Goal: Task Accomplishment & Management: Complete application form

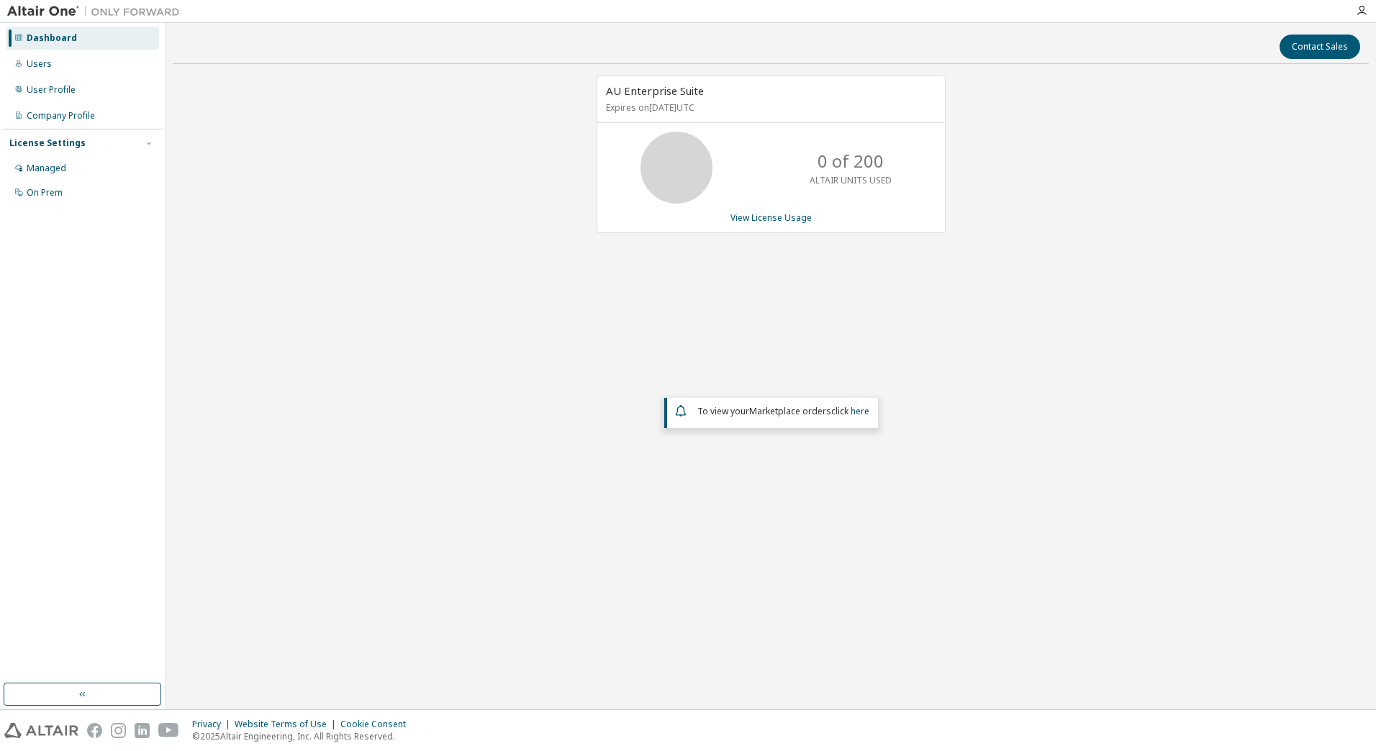
click at [552, 284] on div "AU Enterprise Suite Expires on November 20, 2025 UTC 0 of 200 ALTAIR UNITS USED…" at bounding box center [771, 320] width 1196 height 489
click at [58, 67] on div "Users" at bounding box center [82, 64] width 153 height 23
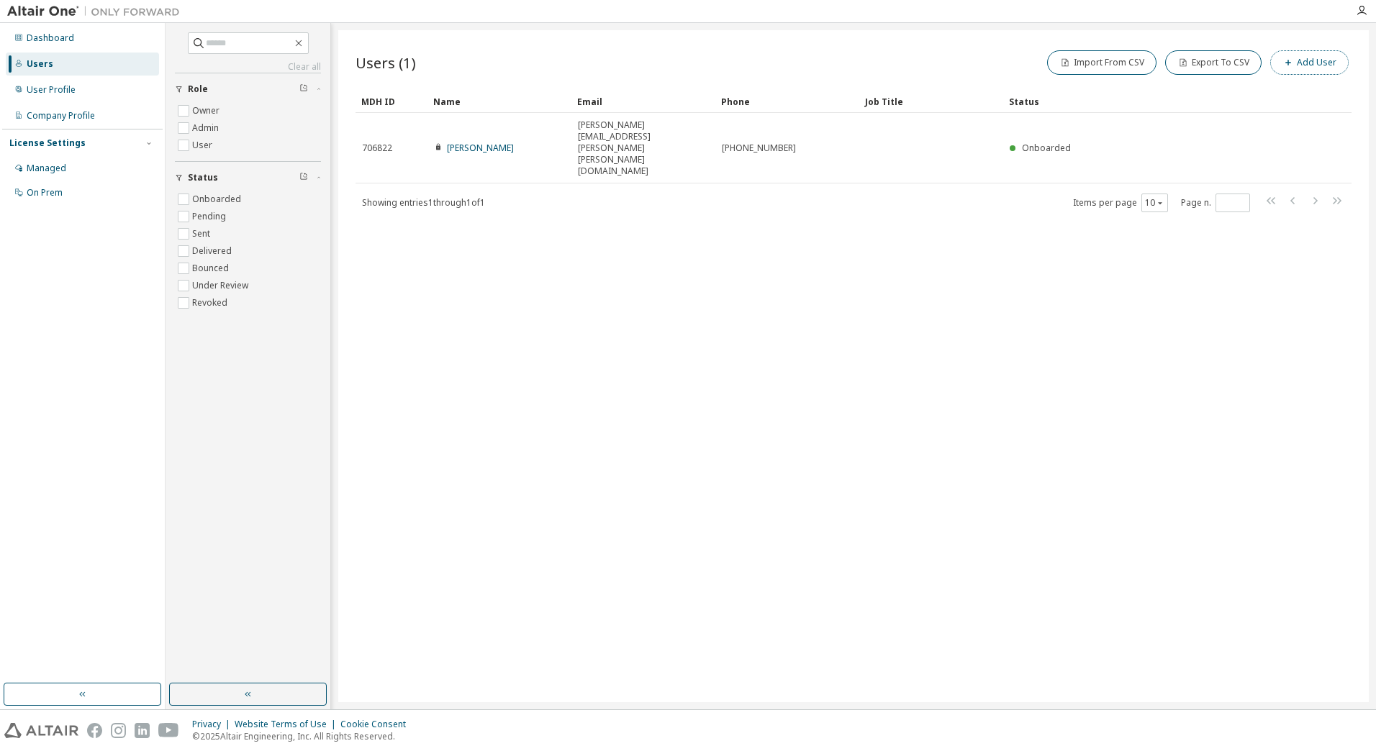
click at [1311, 55] on button "Add User" at bounding box center [1309, 62] width 78 height 24
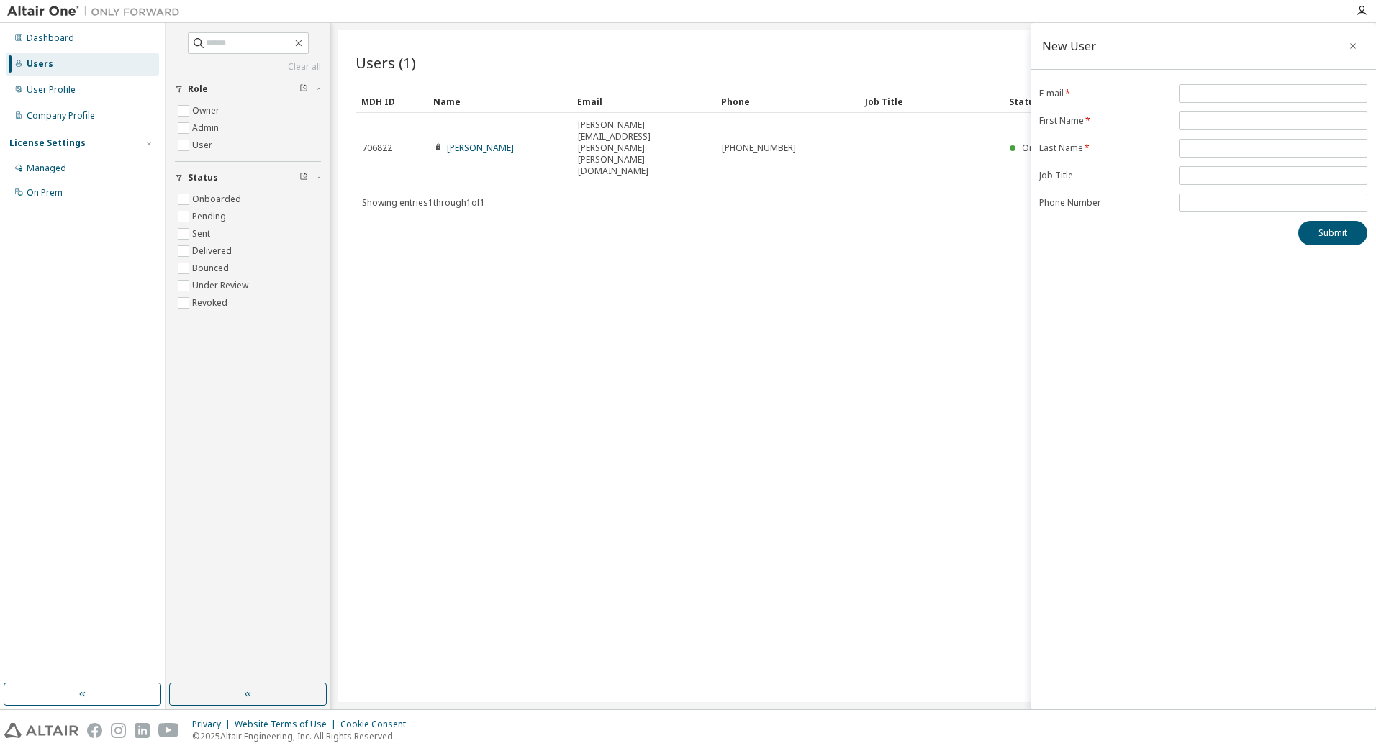
click at [825, 245] on div "Users (1) Import From CSV Export To CSV Add User Clear Load Save Save As Field …" at bounding box center [853, 366] width 1030 height 672
click at [1355, 50] on icon "button" at bounding box center [1353, 46] width 10 height 12
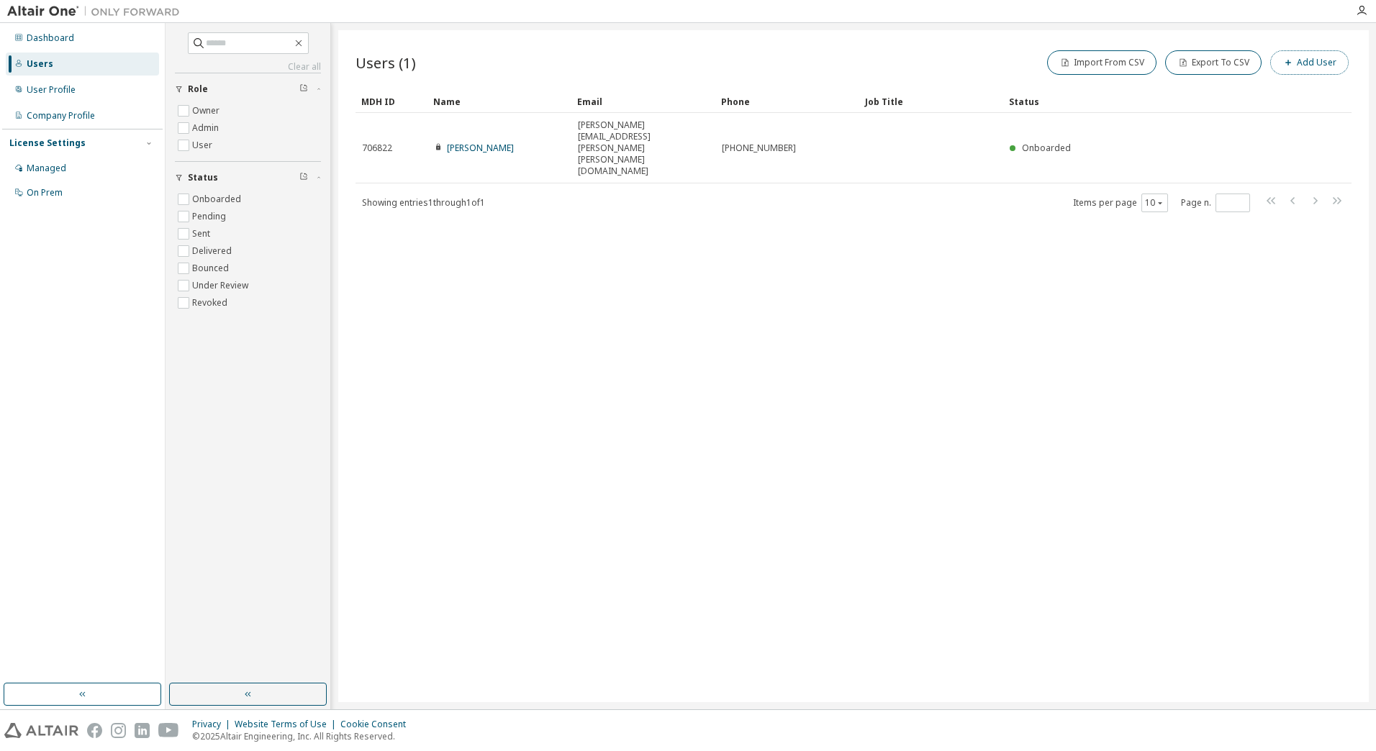
click at [1329, 71] on button "Add User" at bounding box center [1309, 62] width 78 height 24
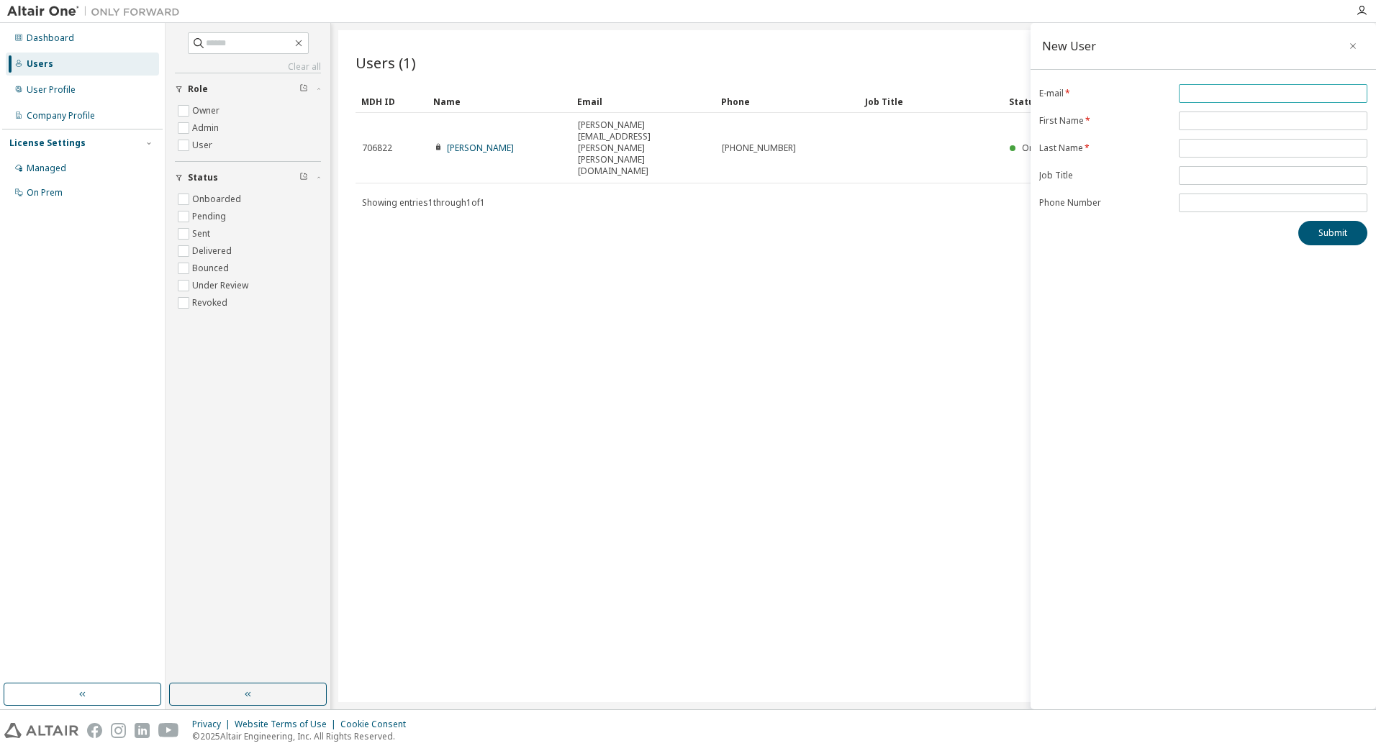
click at [1220, 89] on input "email" at bounding box center [1272, 94] width 181 height 12
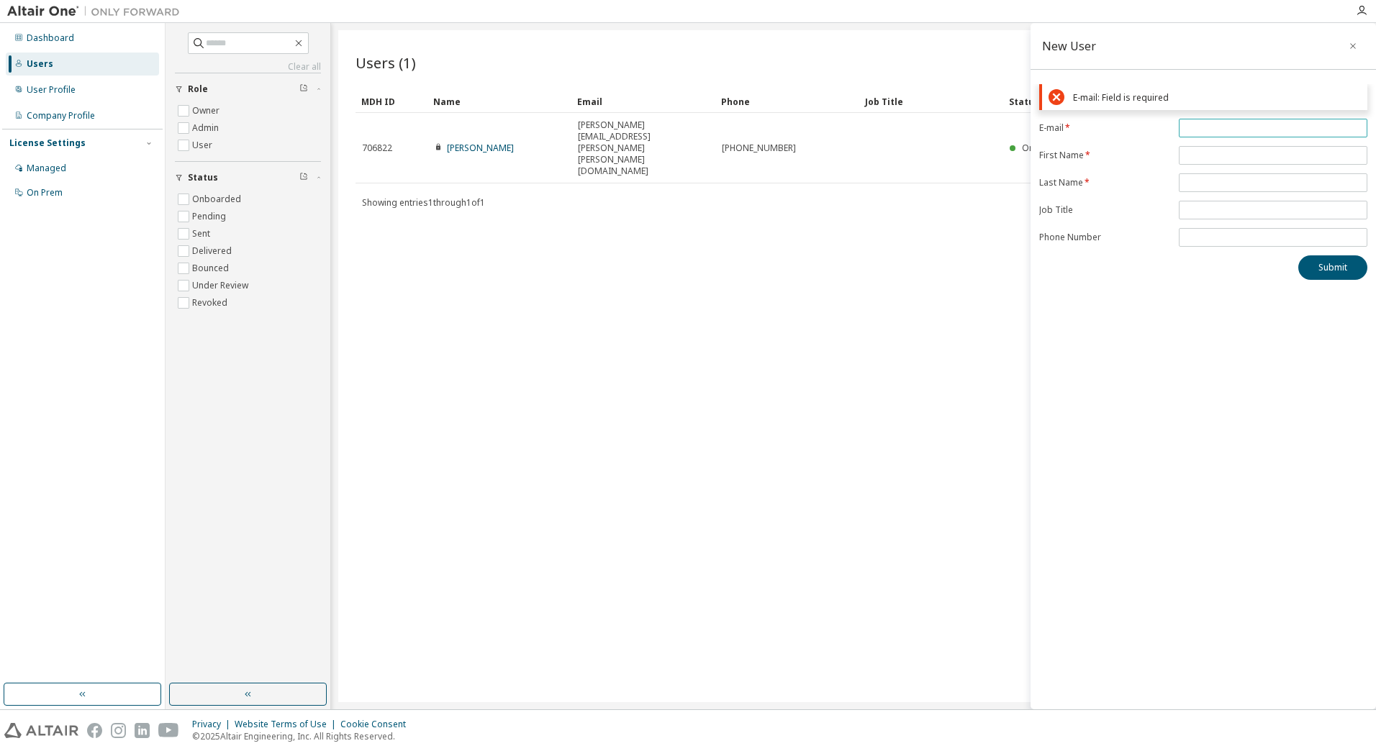
click at [1245, 124] on input "email" at bounding box center [1272, 128] width 181 height 12
paste input "**********"
type input "**********"
click at [1227, 158] on form "**********" at bounding box center [1203, 183] width 328 height 128
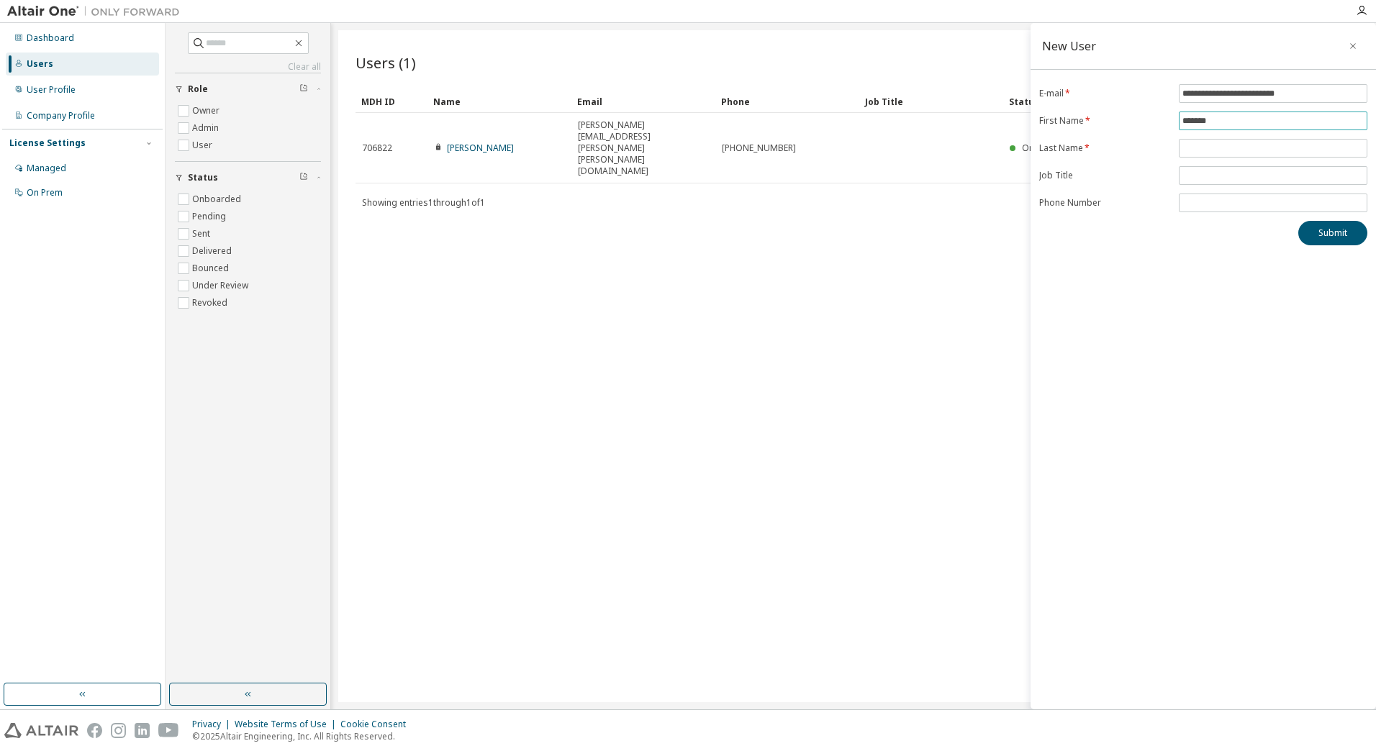
click at [1242, 124] on input "*******" at bounding box center [1272, 121] width 181 height 12
type input "*******"
click at [1222, 142] on span at bounding box center [1273, 148] width 189 height 19
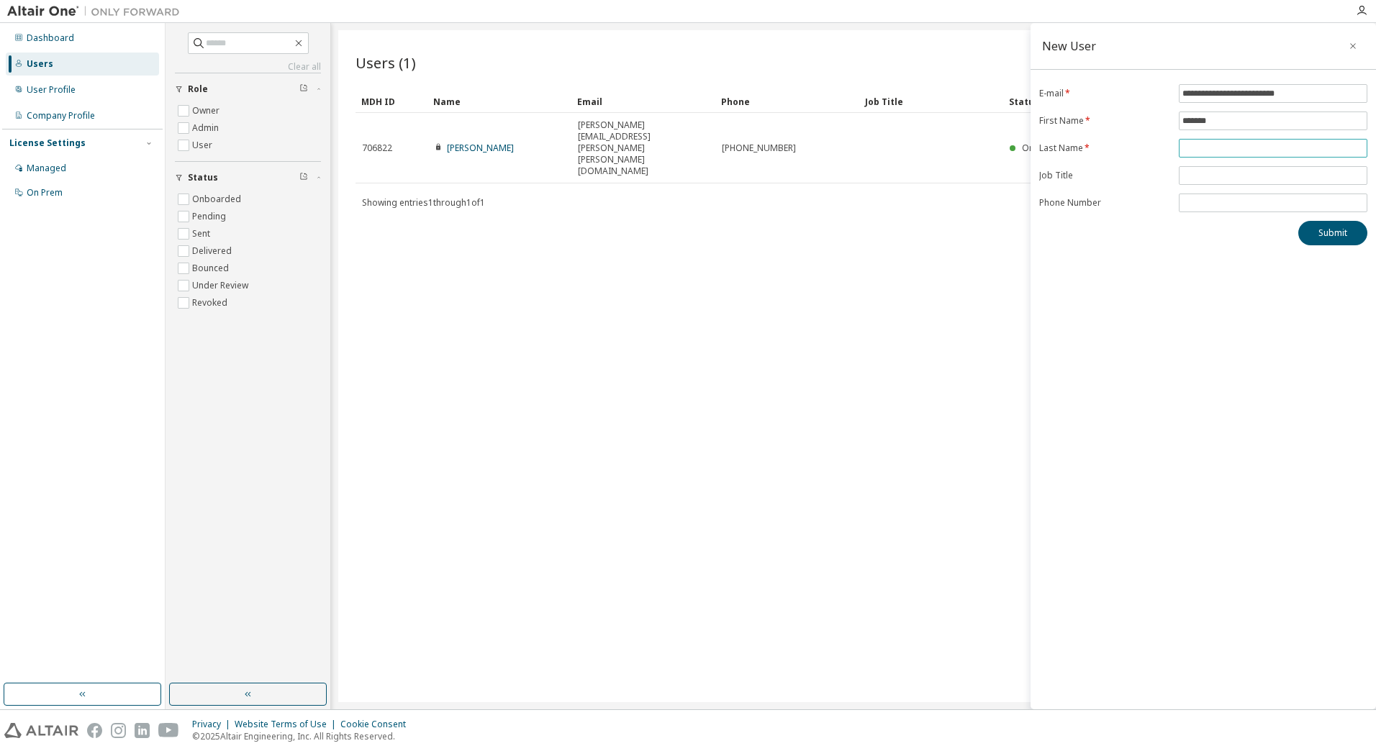
click at [1227, 144] on input "text" at bounding box center [1272, 148] width 181 height 12
type input "*******"
click at [1218, 169] on span at bounding box center [1273, 175] width 189 height 19
click at [1345, 233] on button "Submit" at bounding box center [1332, 233] width 69 height 24
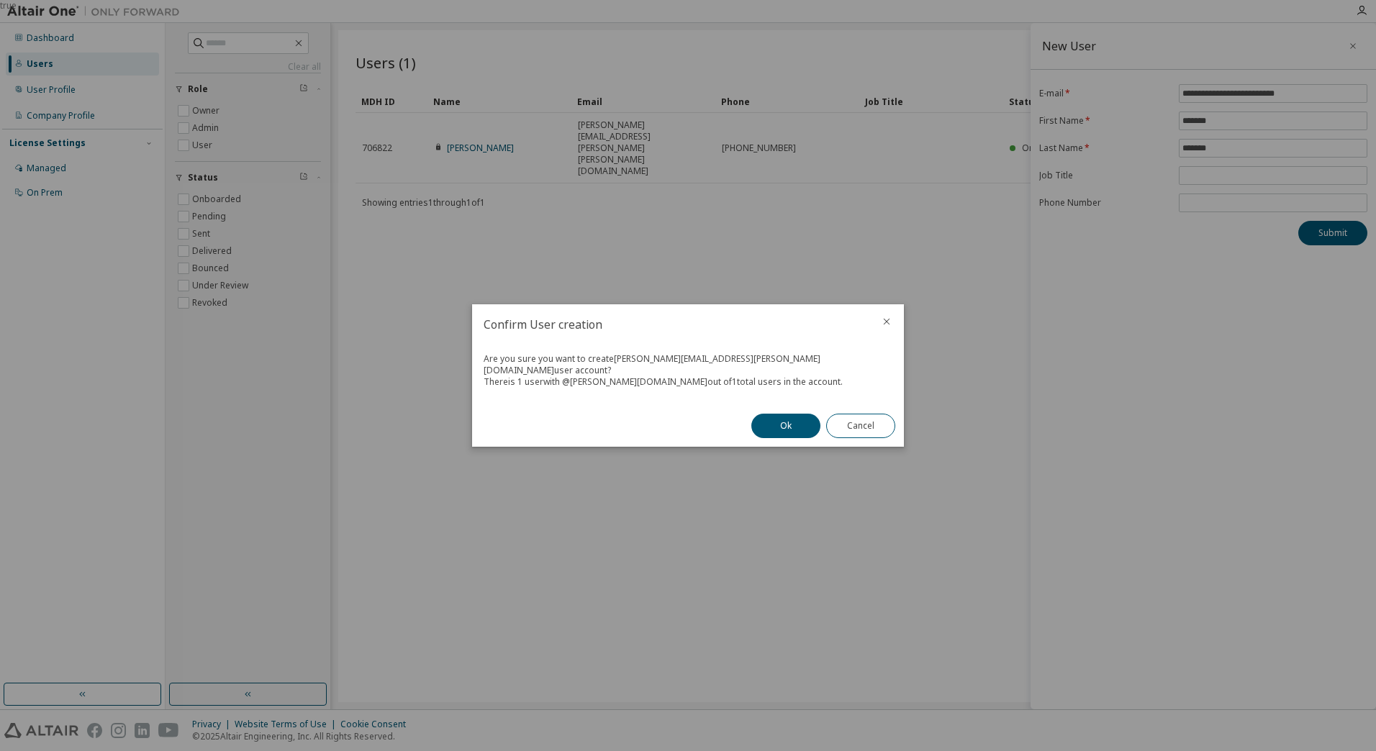
drag, startPoint x: 541, startPoint y: 360, endPoint x: 811, endPoint y: 376, distance: 270.3
click at [811, 376] on div "Are you sure you want to create Philipp.Duffner@fischer.de user account? There …" at bounding box center [688, 375] width 432 height 60
click at [638, 369] on div "Are you sure you want to create Philipp.Duffner@fischer.de user account?" at bounding box center [688, 364] width 409 height 23
drag, startPoint x: 631, startPoint y: 366, endPoint x: 763, endPoint y: 375, distance: 132.7
click at [763, 375] on div "Are you sure you want to create Philipp.Duffner@fischer.de user account? There …" at bounding box center [688, 375] width 432 height 60
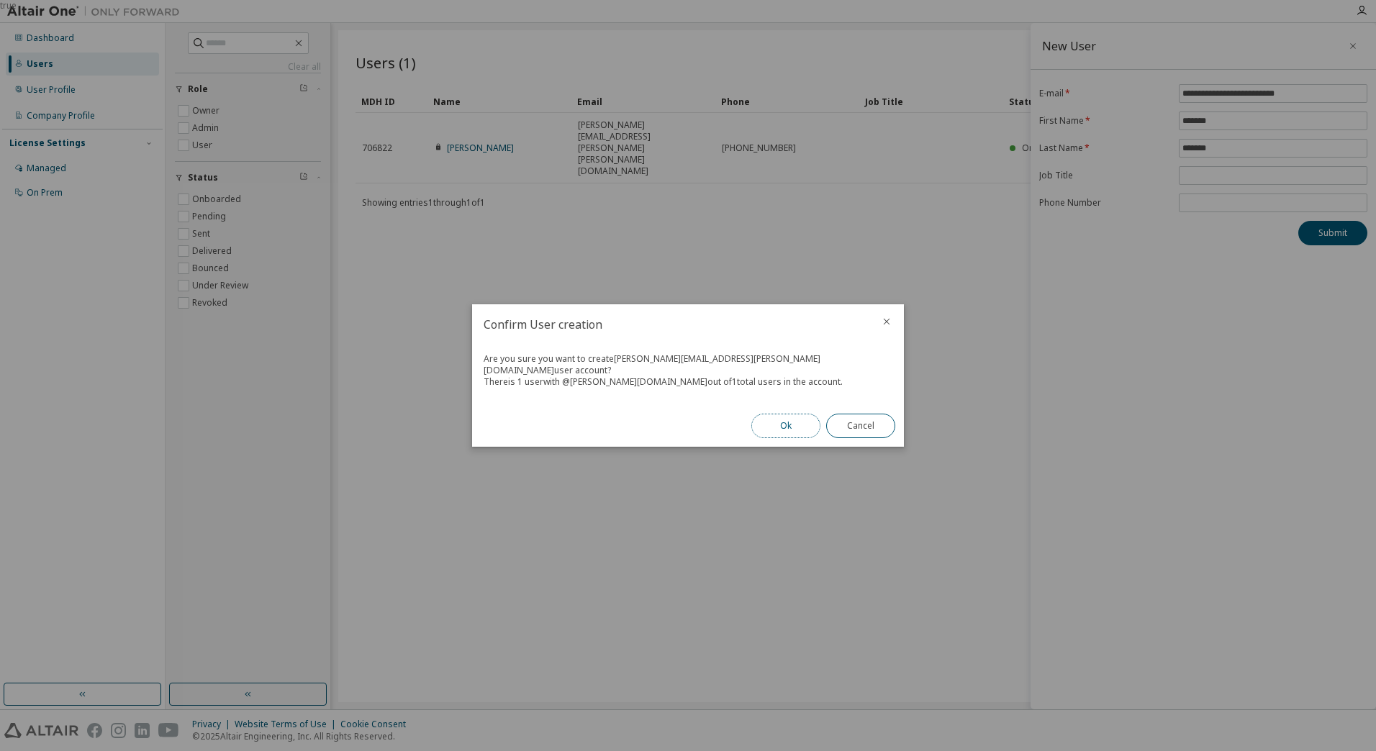
click at [773, 424] on button "Ok" at bounding box center [785, 426] width 69 height 24
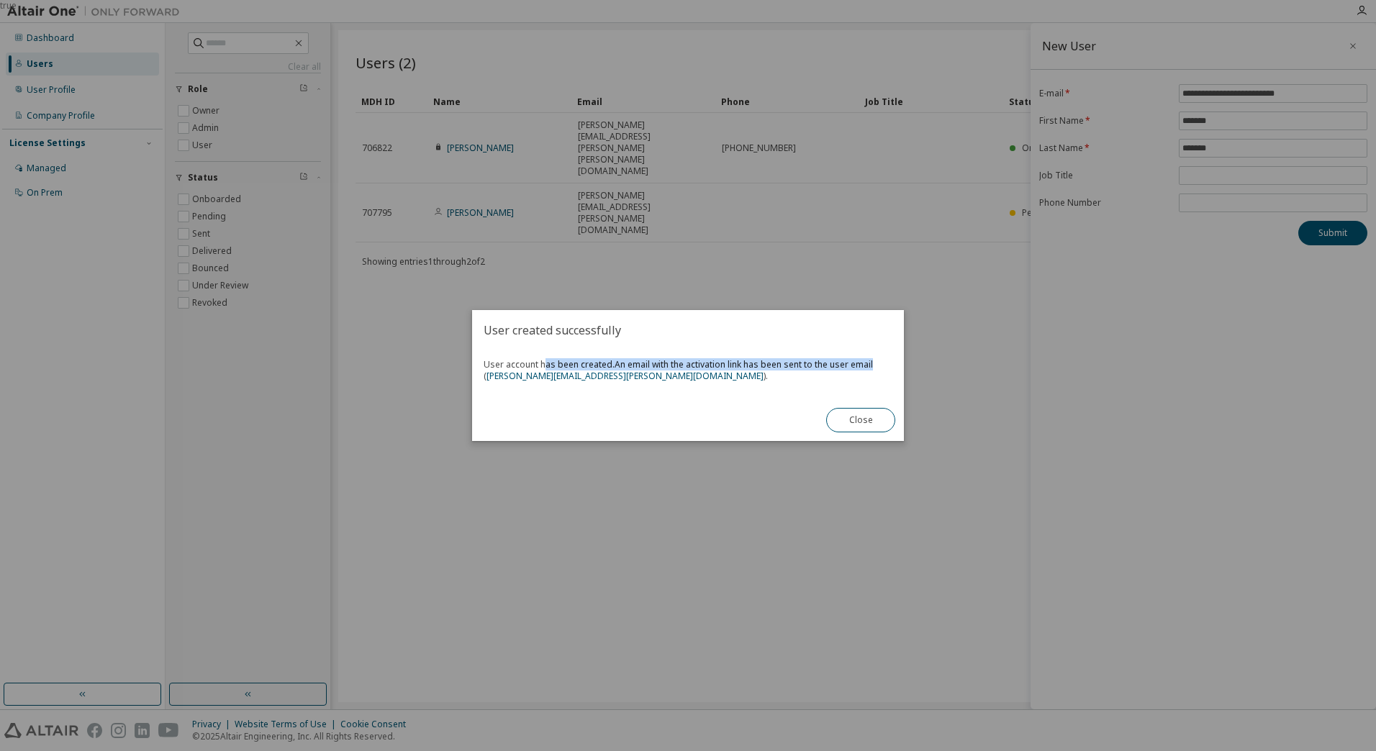
drag, startPoint x: 543, startPoint y: 365, endPoint x: 899, endPoint y: 362, distance: 355.4
click at [899, 362] on div "User account has been created. An email with the activation link has been sent …" at bounding box center [688, 374] width 432 height 49
drag, startPoint x: 899, startPoint y: 362, endPoint x: 867, endPoint y: 414, distance: 60.7
click at [867, 414] on button "Close" at bounding box center [860, 420] width 69 height 24
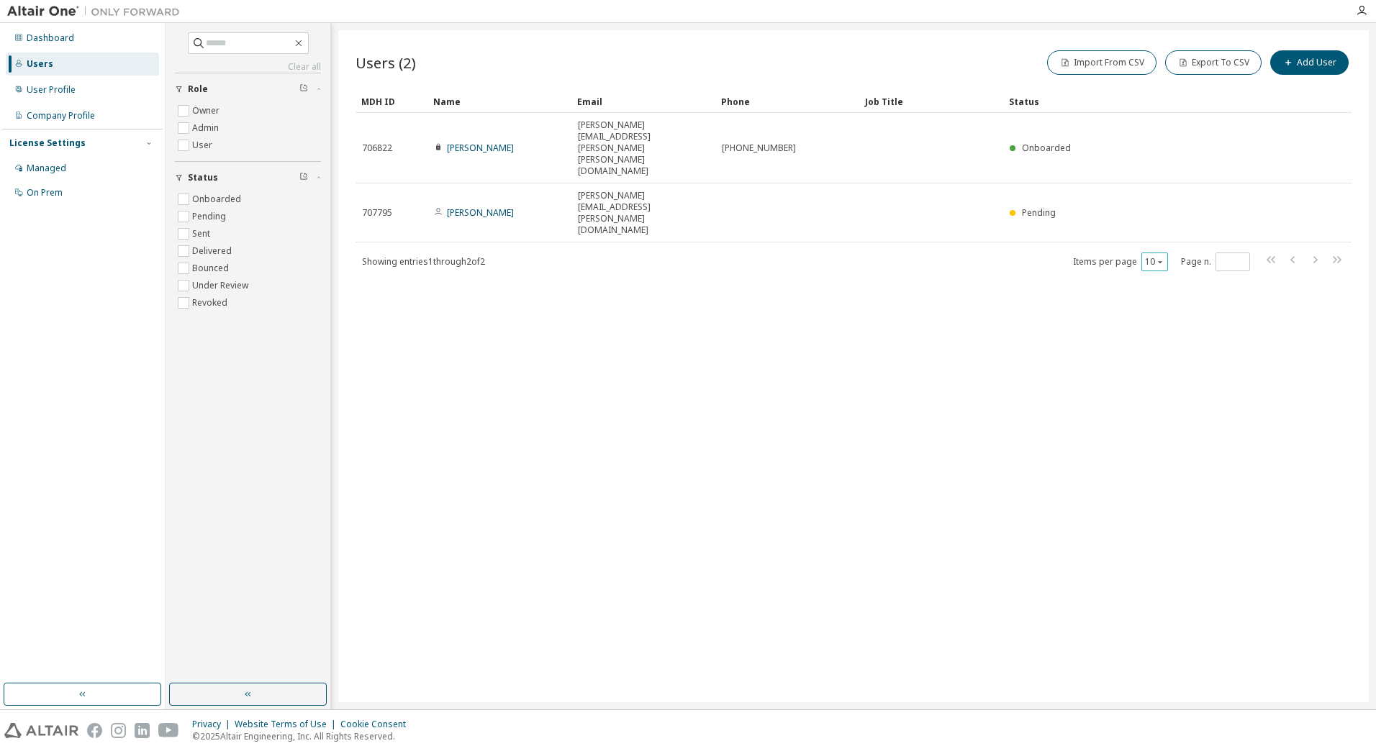
click at [1159, 258] on icon "button" at bounding box center [1160, 262] width 9 height 9
click at [1307, 66] on button "Add User" at bounding box center [1309, 62] width 78 height 24
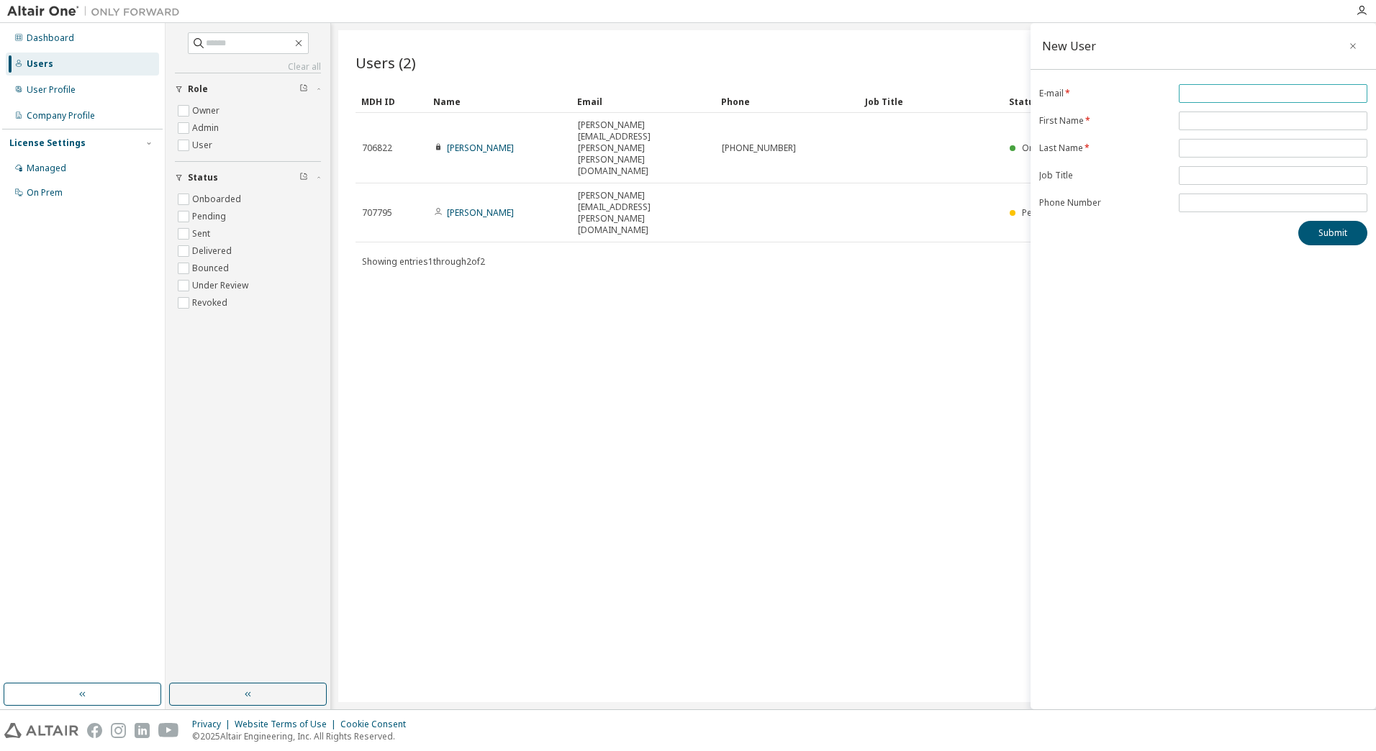
click at [1225, 93] on input "email" at bounding box center [1272, 94] width 181 height 12
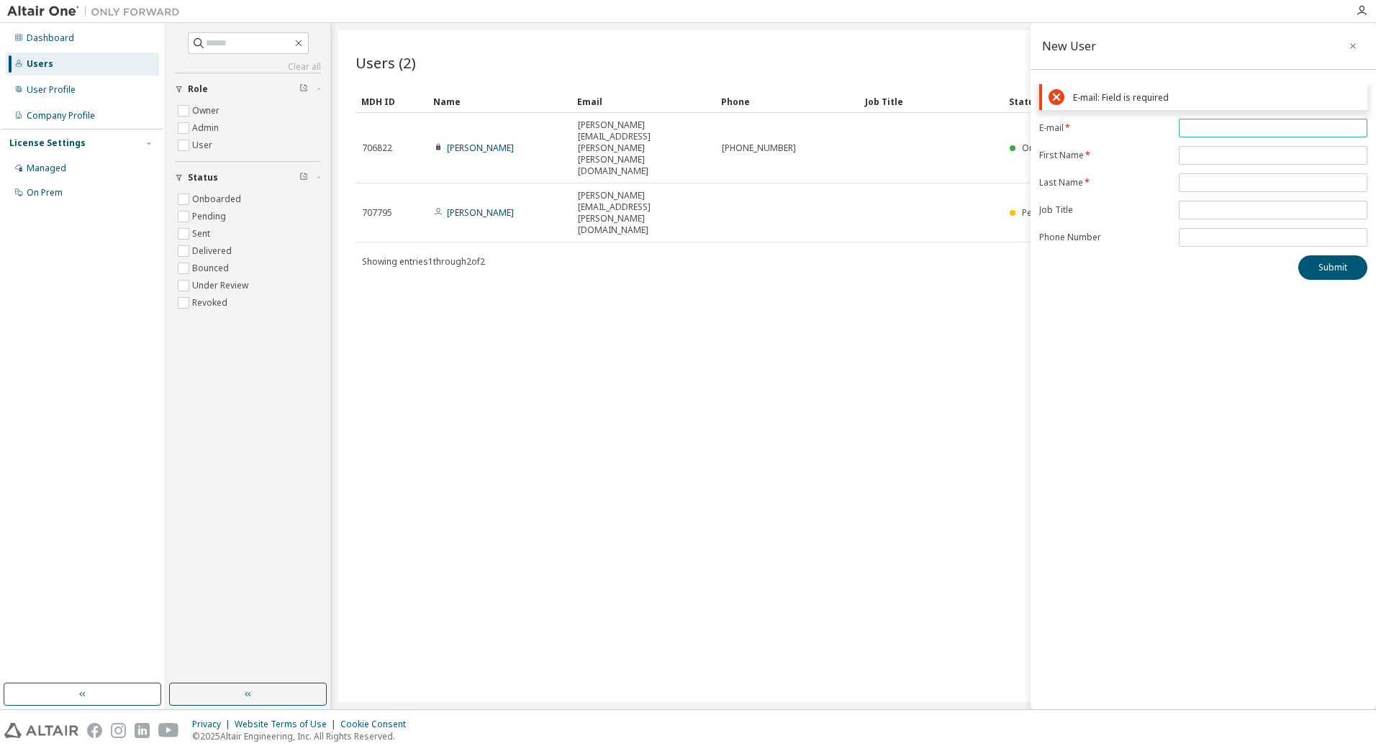
click at [1240, 127] on input "email" at bounding box center [1272, 128] width 181 height 12
paste input "**********"
type input "**********"
click at [1217, 153] on form "**********" at bounding box center [1203, 183] width 328 height 128
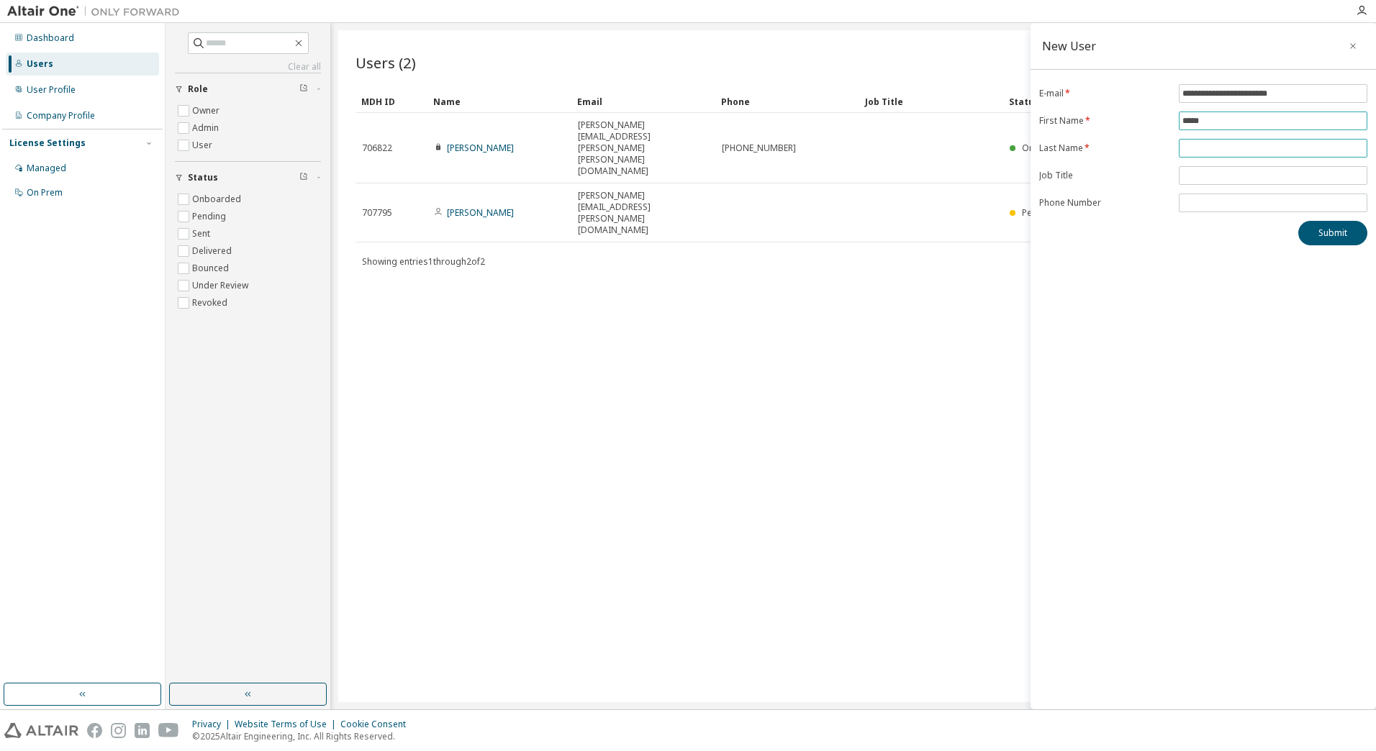
type input "*****"
click at [1308, 141] on span at bounding box center [1273, 148] width 189 height 19
click at [1299, 148] on input "text" at bounding box center [1272, 148] width 181 height 12
type input "******"
click at [1344, 232] on button "Submit" at bounding box center [1332, 233] width 69 height 24
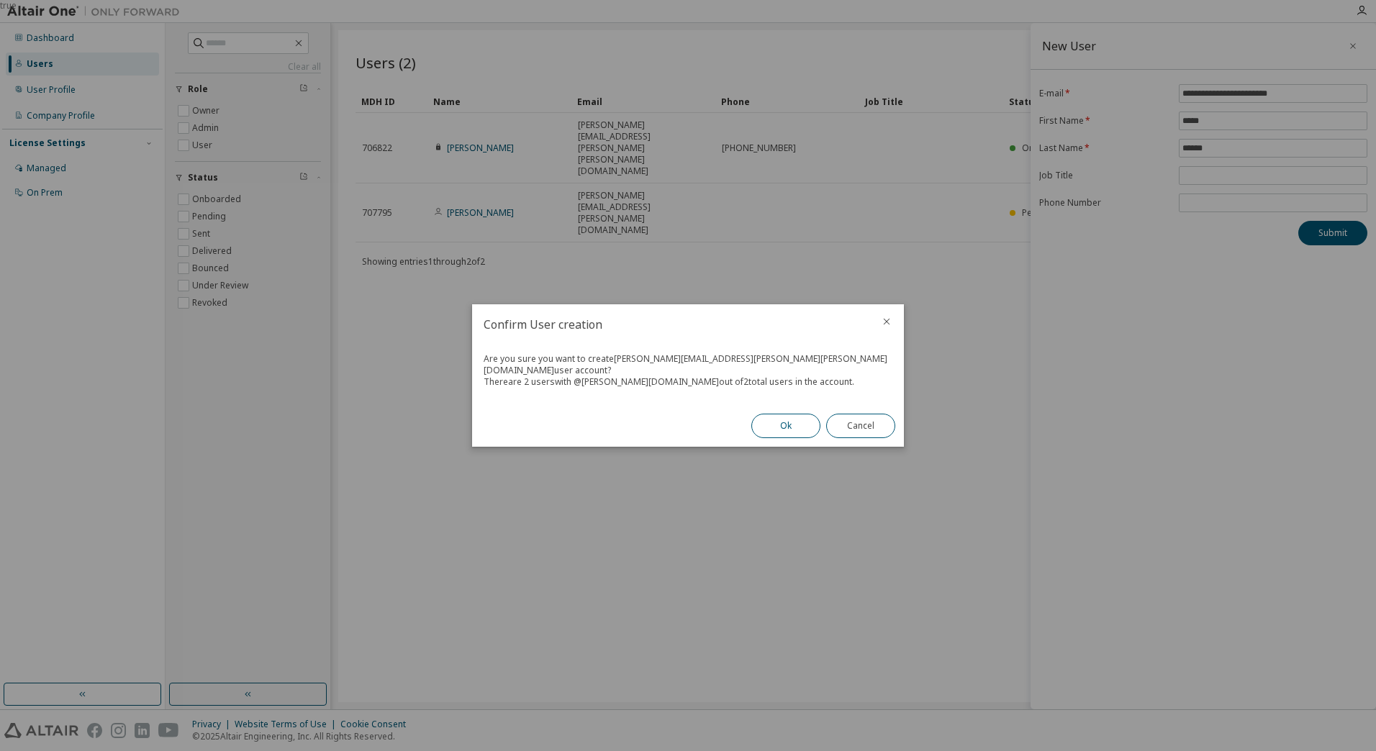
click at [780, 419] on button "Ok" at bounding box center [785, 426] width 69 height 24
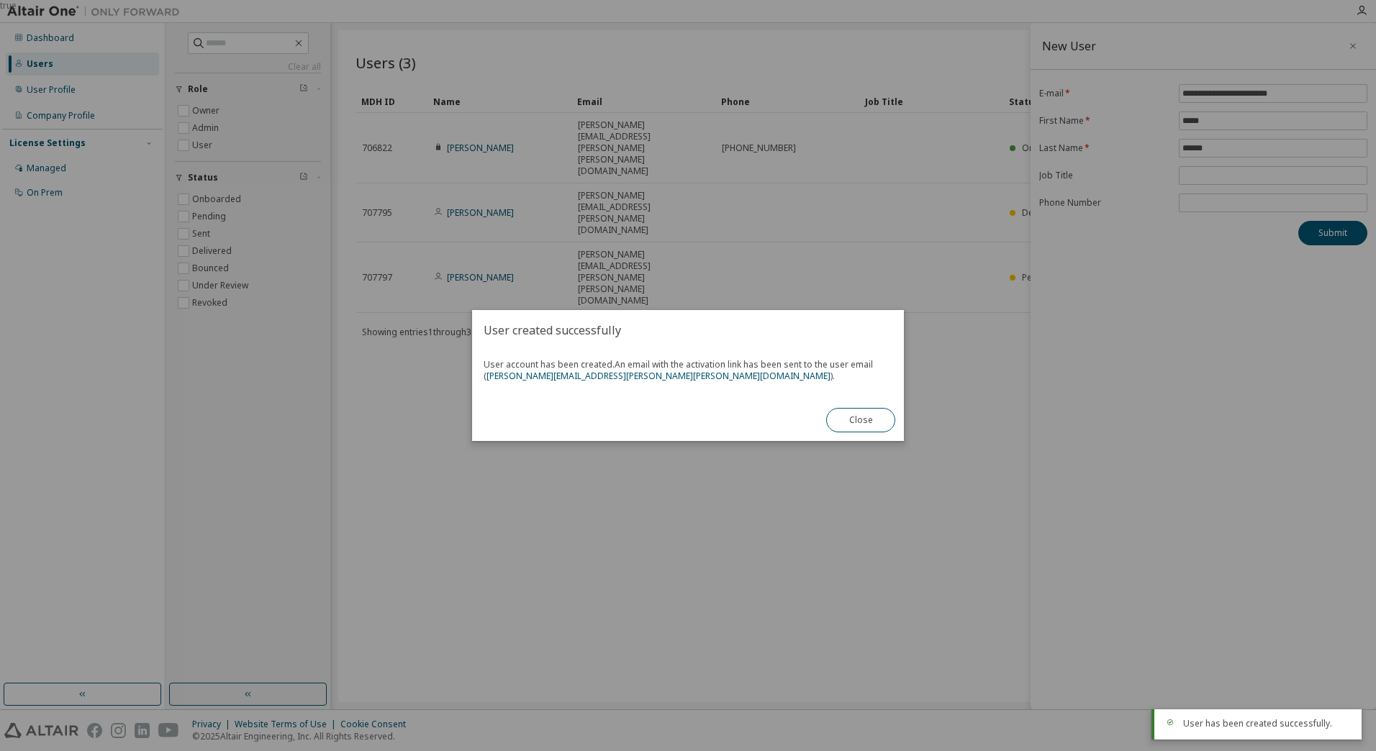
click at [895, 422] on div "Close" at bounding box center [860, 420] width 86 height 42
click at [876, 419] on button "Close" at bounding box center [860, 420] width 69 height 24
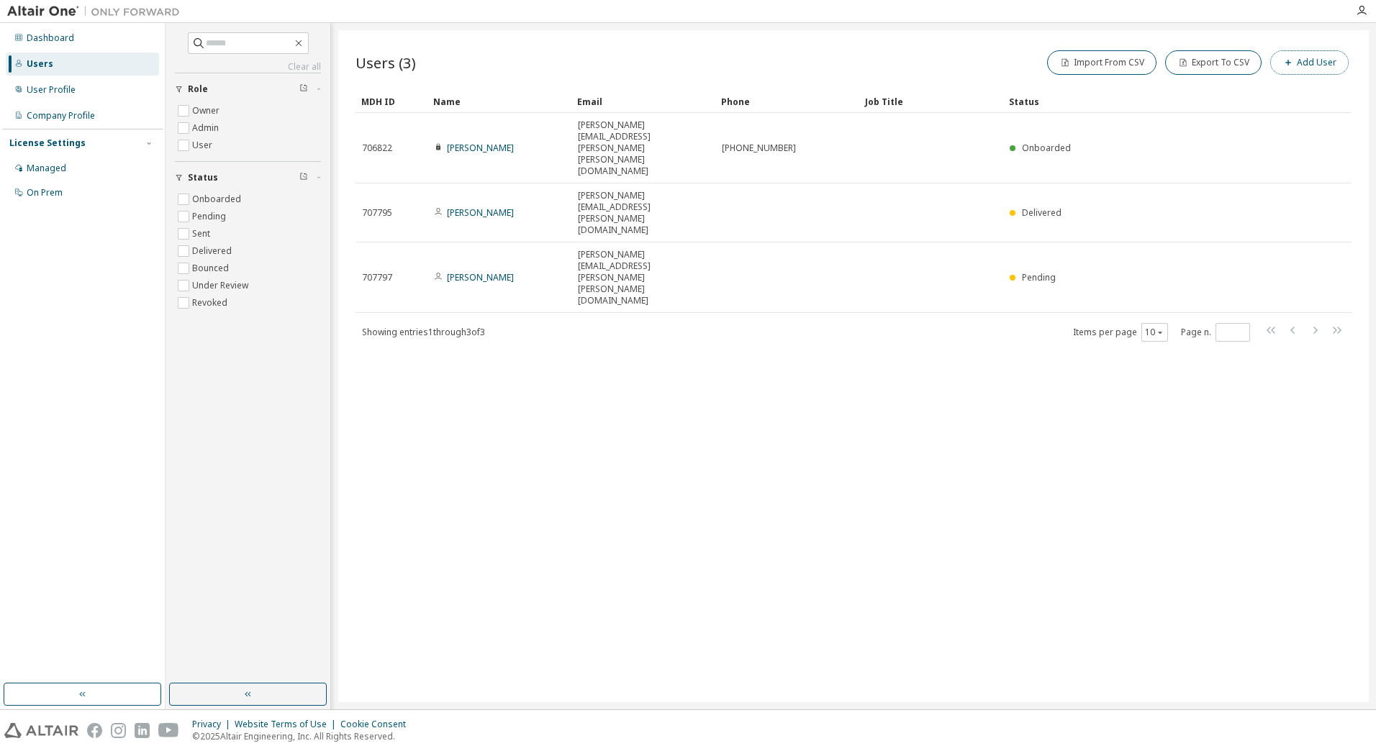
click at [1322, 65] on button "Add User" at bounding box center [1309, 62] width 78 height 24
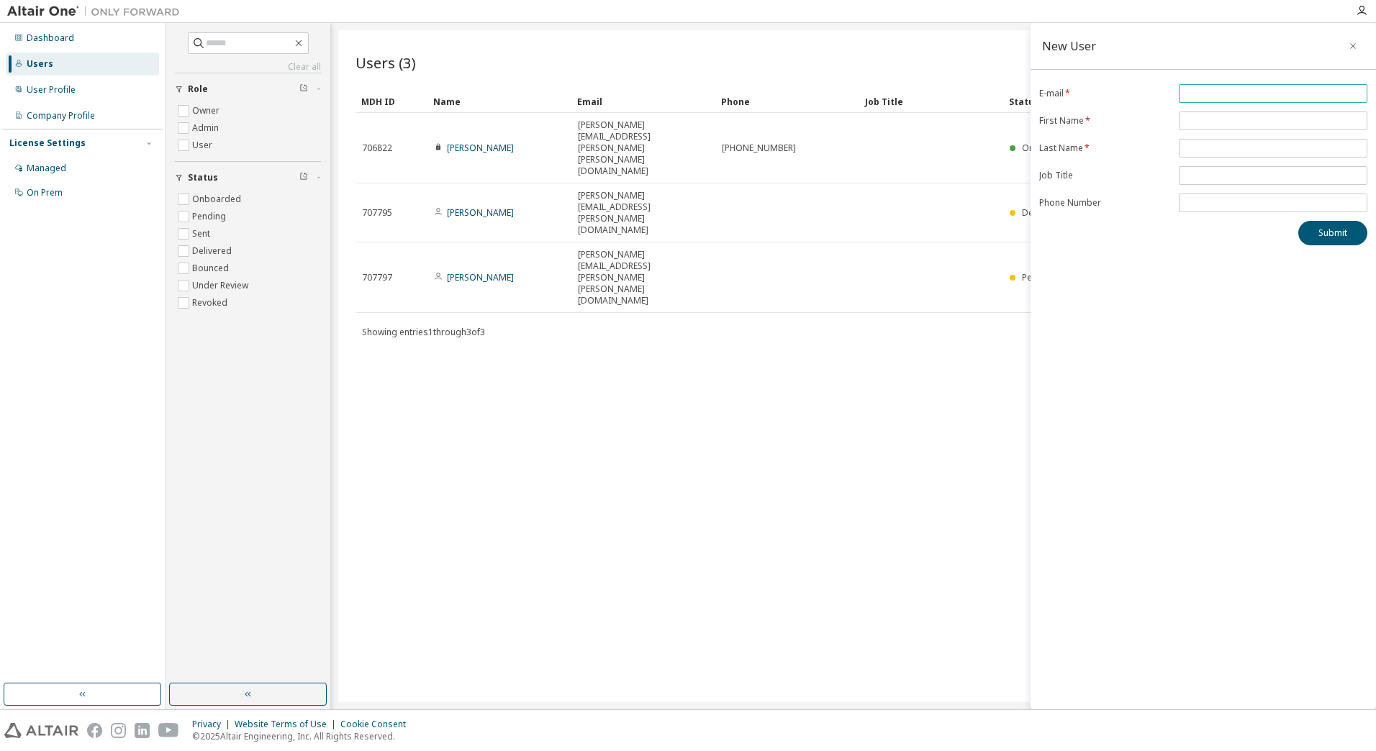
click at [1199, 91] on input "email" at bounding box center [1272, 94] width 181 height 12
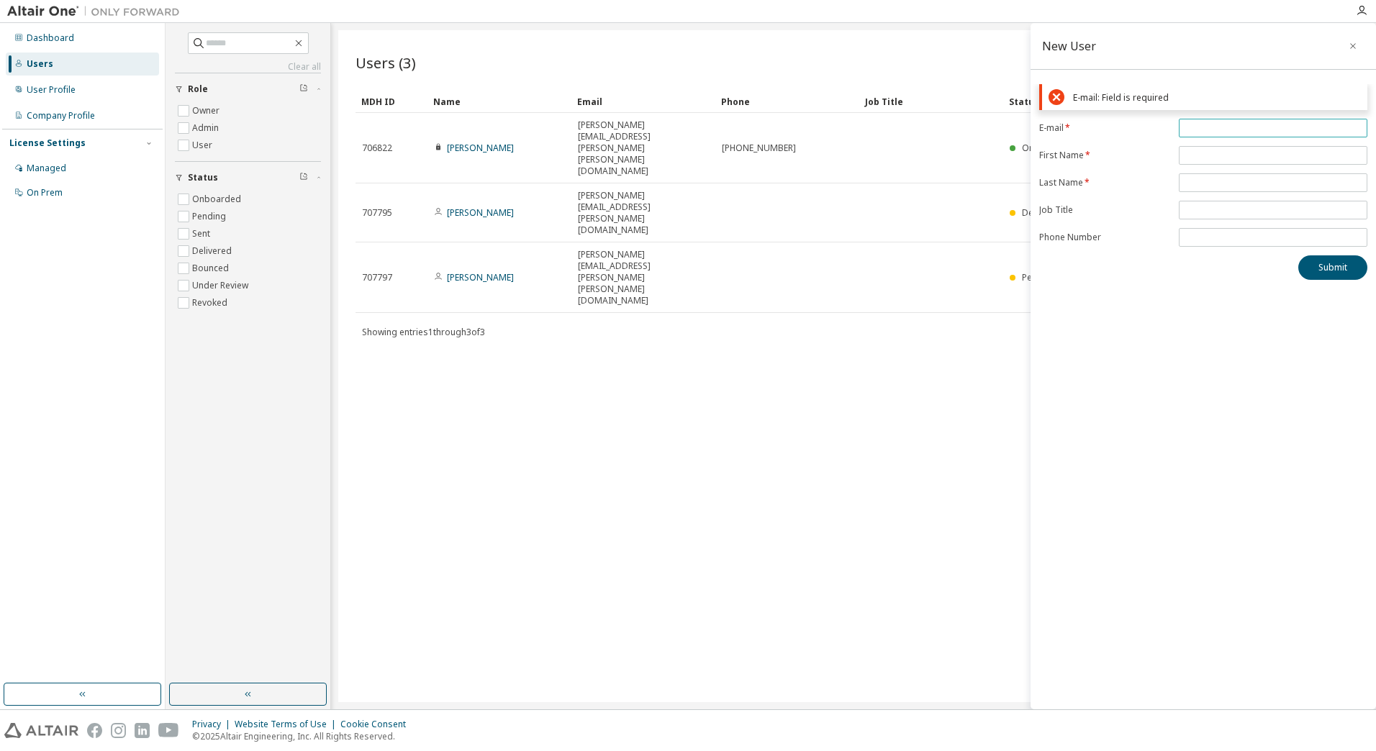
drag, startPoint x: 1180, startPoint y: 118, endPoint x: 1193, endPoint y: 122, distance: 13.7
click at [1180, 118] on div "E-mail: Field is required E-mail * First Name * Last Name * Job Title Phone Num…" at bounding box center [1202, 182] width 345 height 196
click at [1196, 125] on input "email" at bounding box center [1272, 128] width 181 height 12
paste input "**********"
type input "**********"
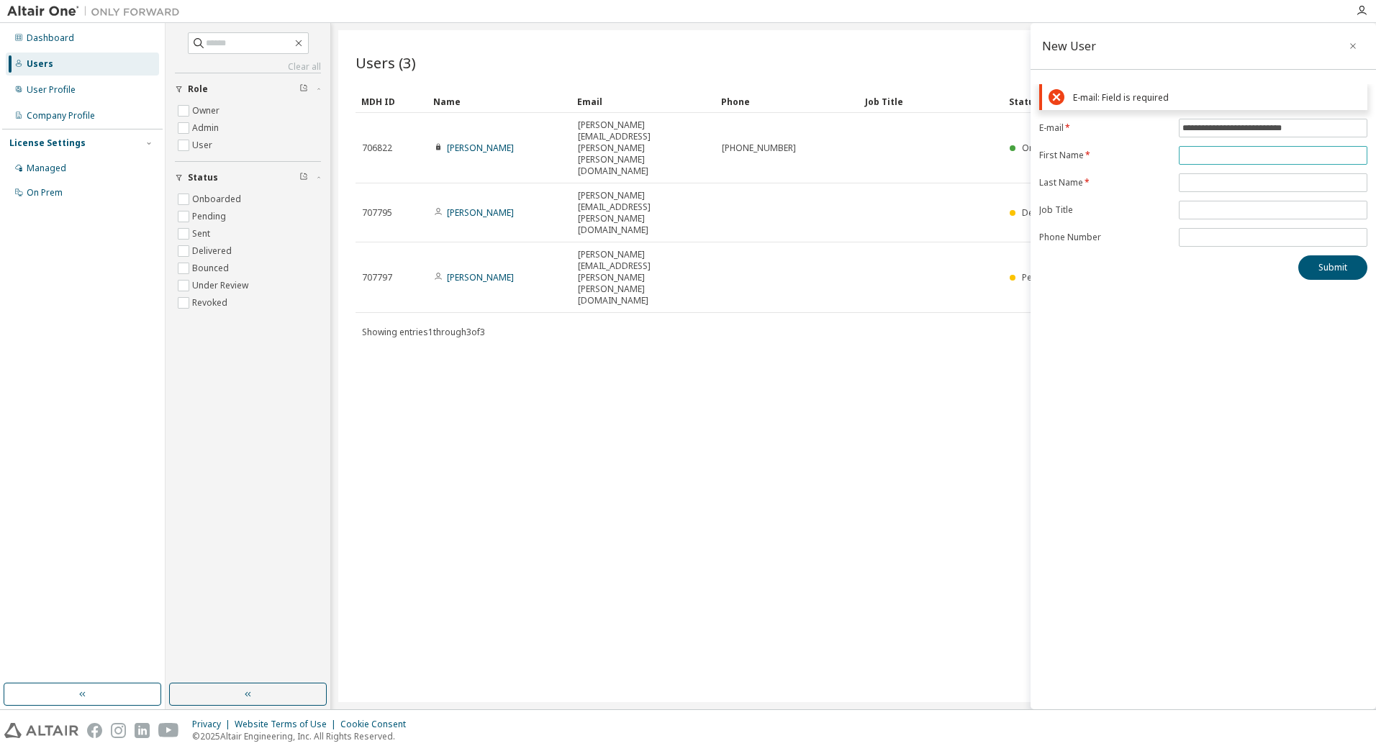
click at [1190, 164] on form "**********" at bounding box center [1203, 183] width 328 height 128
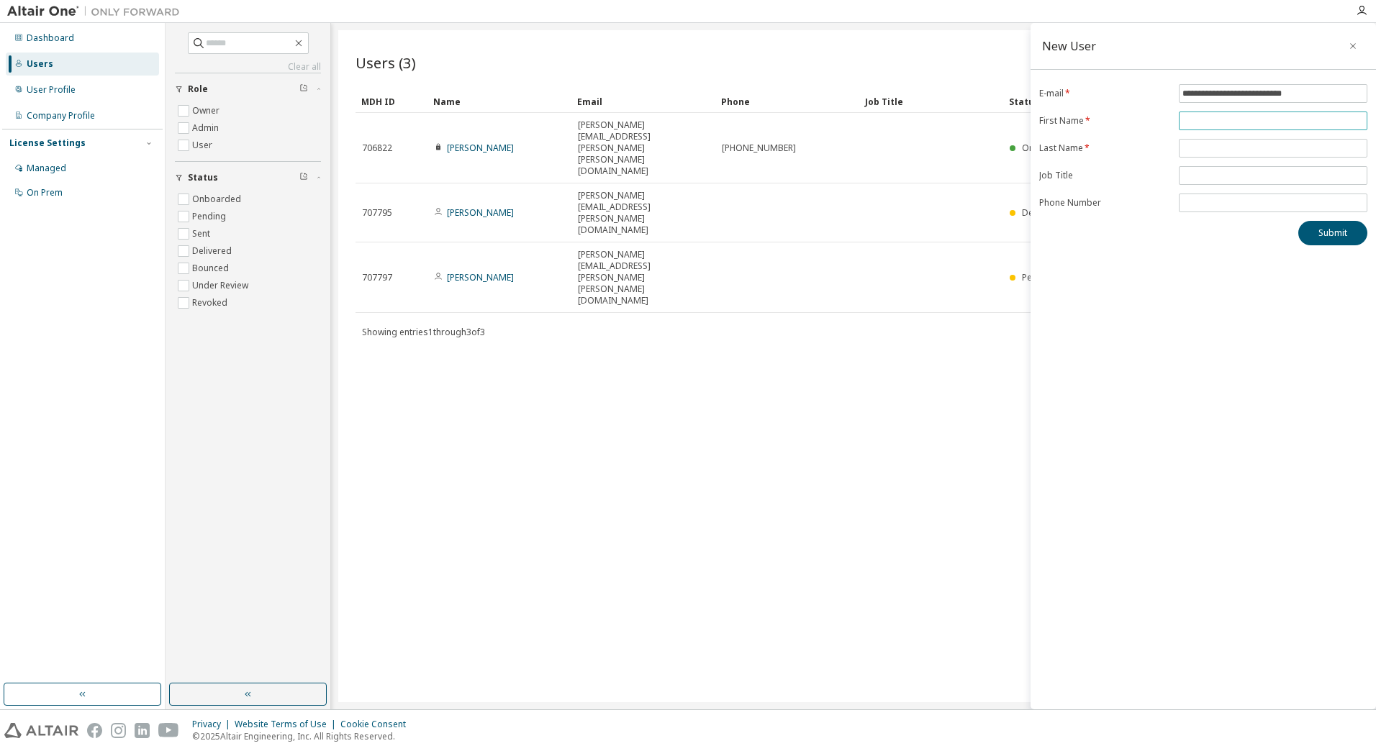
click at [1213, 115] on input "text" at bounding box center [1272, 121] width 181 height 12
type input "*******"
click at [1202, 155] on span at bounding box center [1273, 148] width 189 height 19
click at [1203, 147] on input "text" at bounding box center [1272, 148] width 181 height 12
type input "*********"
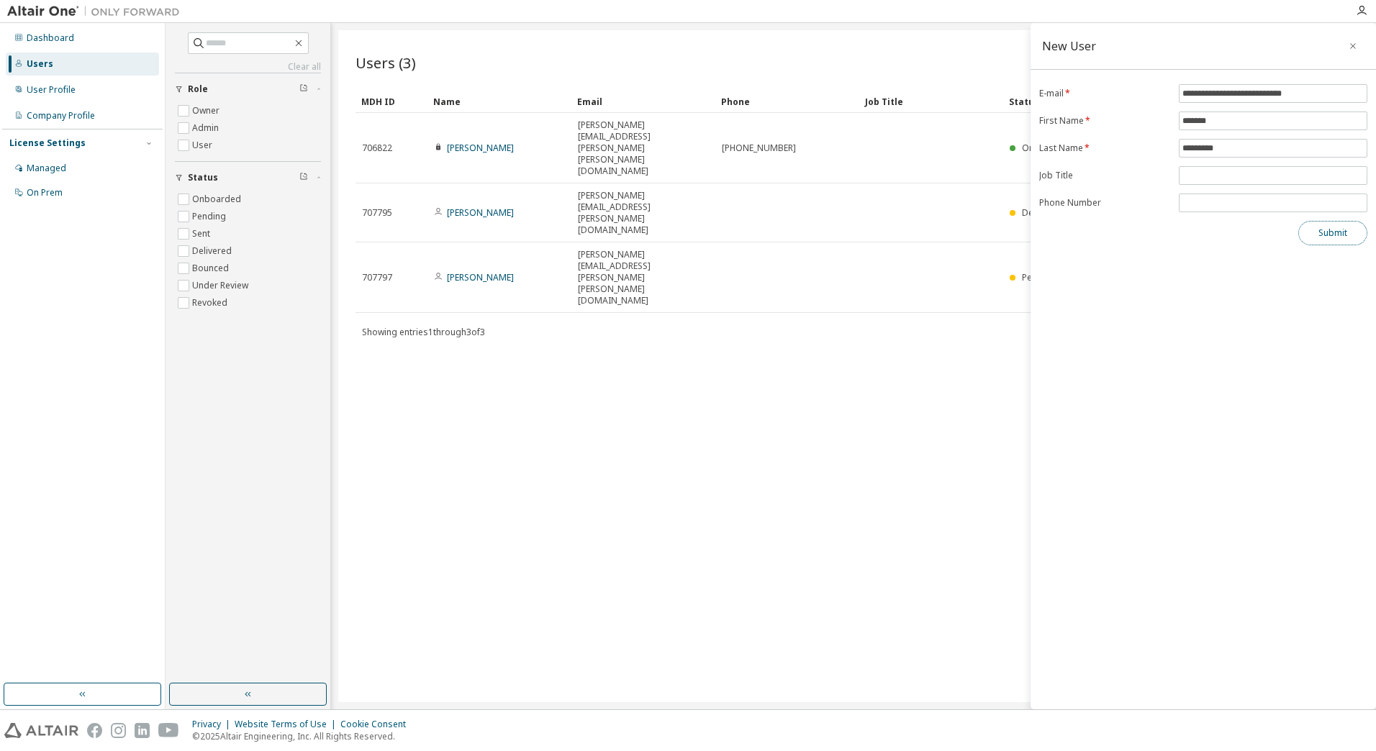
click at [1329, 231] on button "Submit" at bounding box center [1332, 233] width 69 height 24
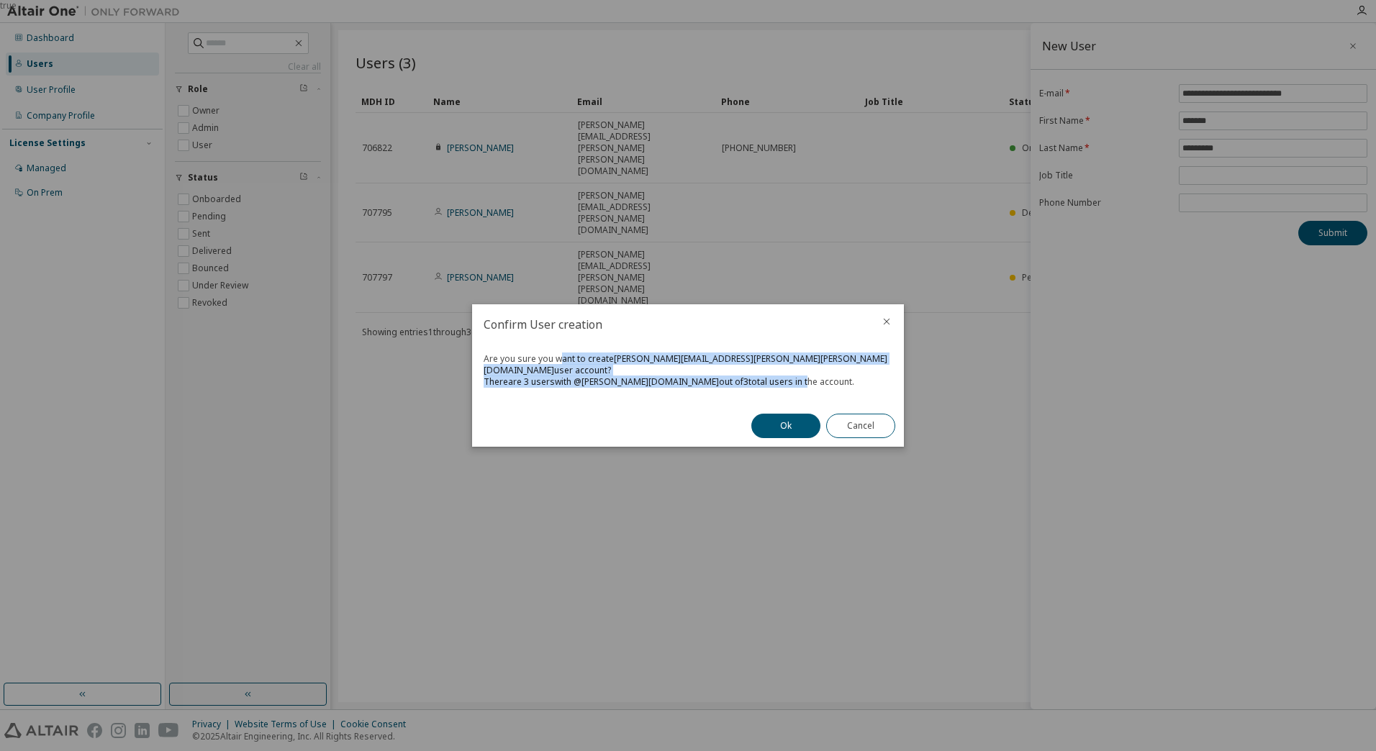
drag, startPoint x: 563, startPoint y: 361, endPoint x: 714, endPoint y: 372, distance: 152.2
click at [714, 372] on div "Are you sure you want to create Nicolas.Eberhardt@fischer.de user account? Ther…" at bounding box center [688, 375] width 432 height 60
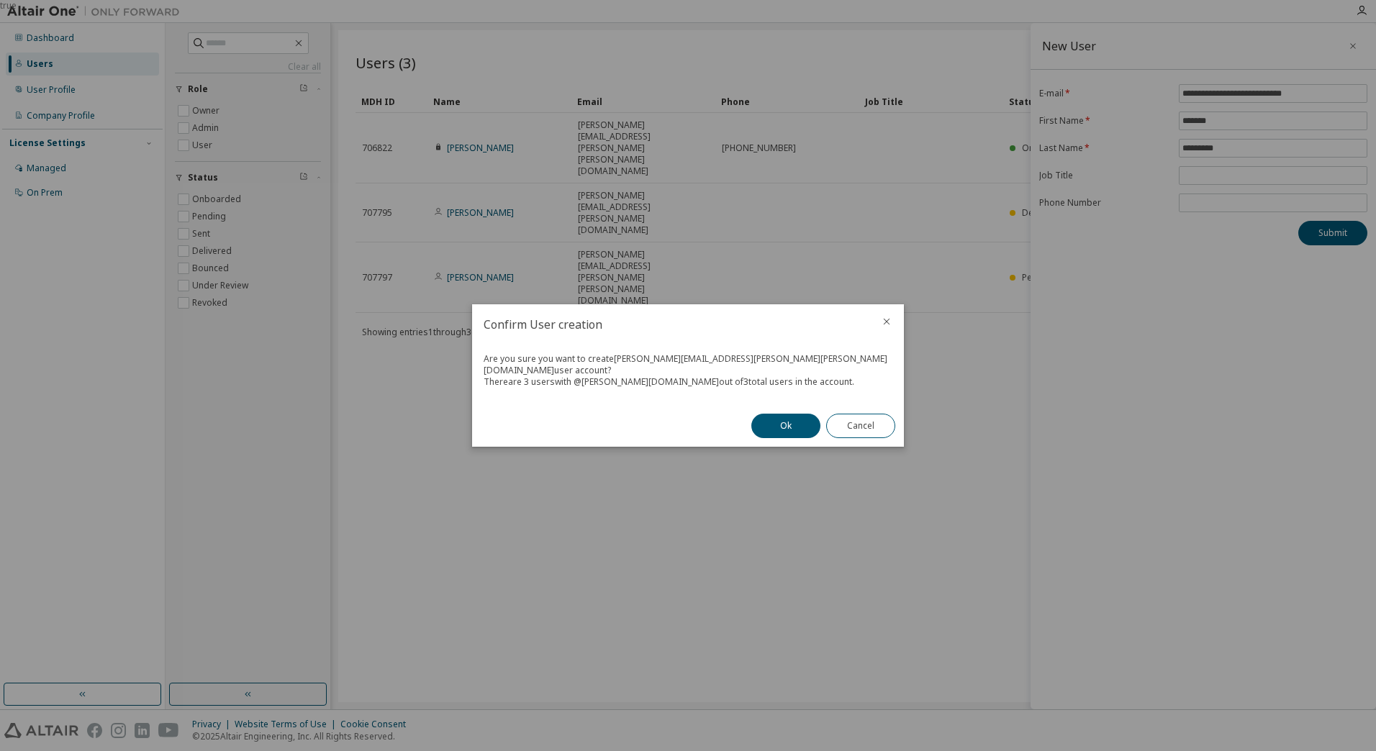
drag, startPoint x: 714, startPoint y: 372, endPoint x: 779, endPoint y: 407, distance: 73.4
click at [779, 407] on div "Ok Cancel" at bounding box center [823, 426] width 161 height 42
click at [778, 423] on button "Ok" at bounding box center [785, 426] width 69 height 24
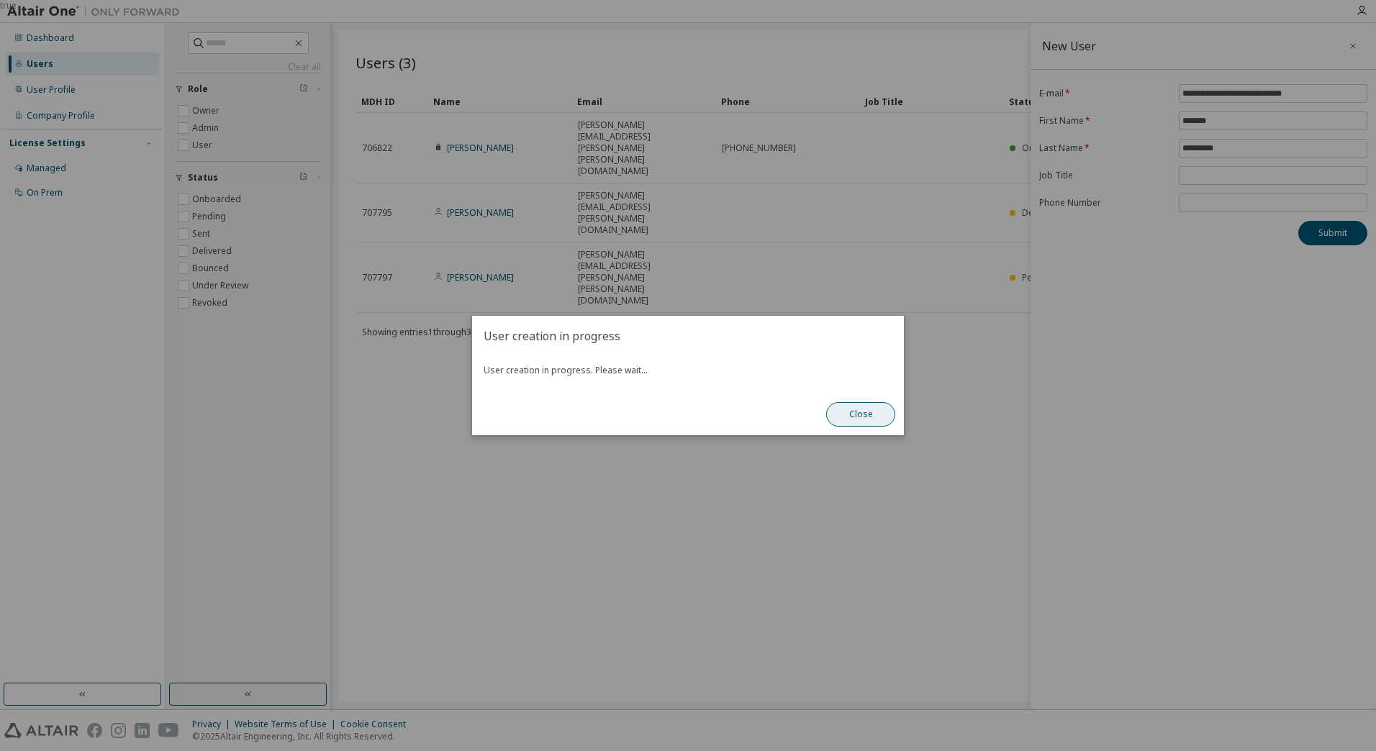
click at [855, 423] on button "Close" at bounding box center [860, 414] width 69 height 24
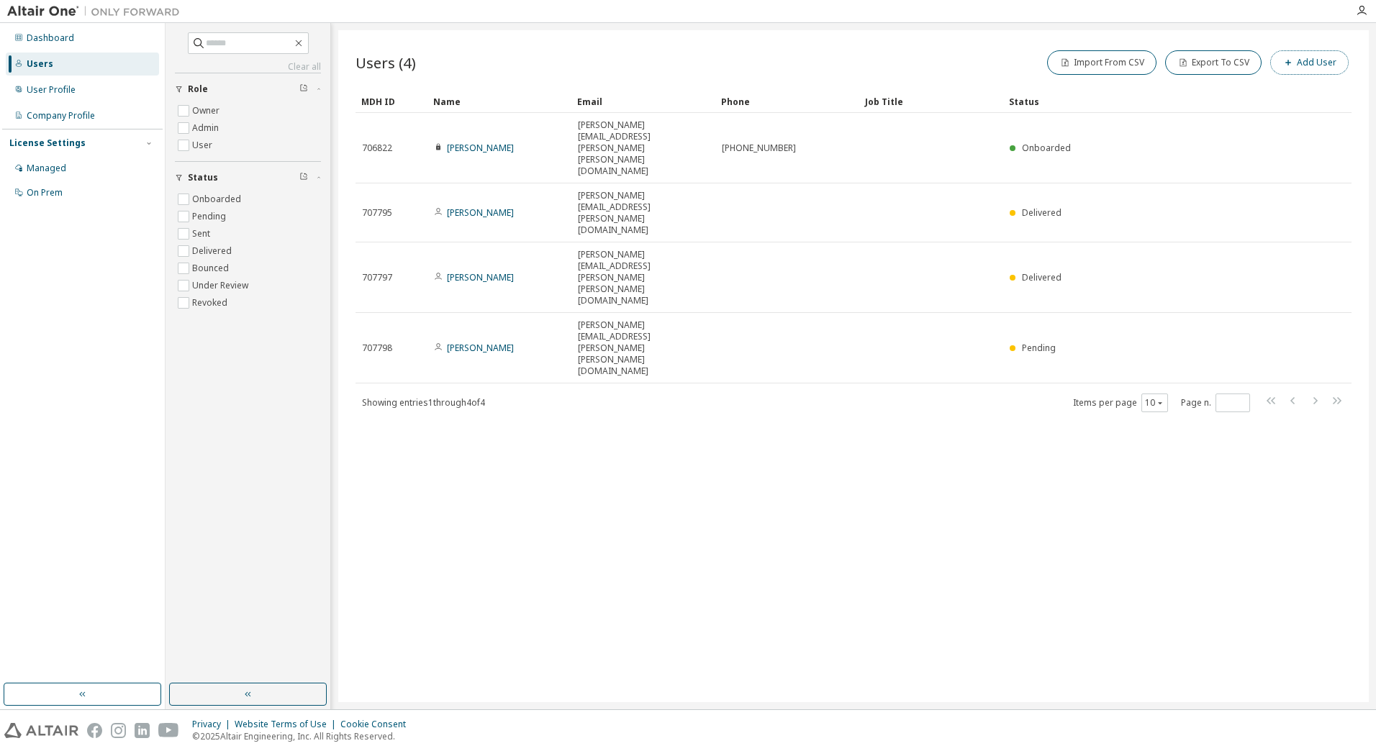
click at [1321, 53] on button "Add User" at bounding box center [1309, 62] width 78 height 24
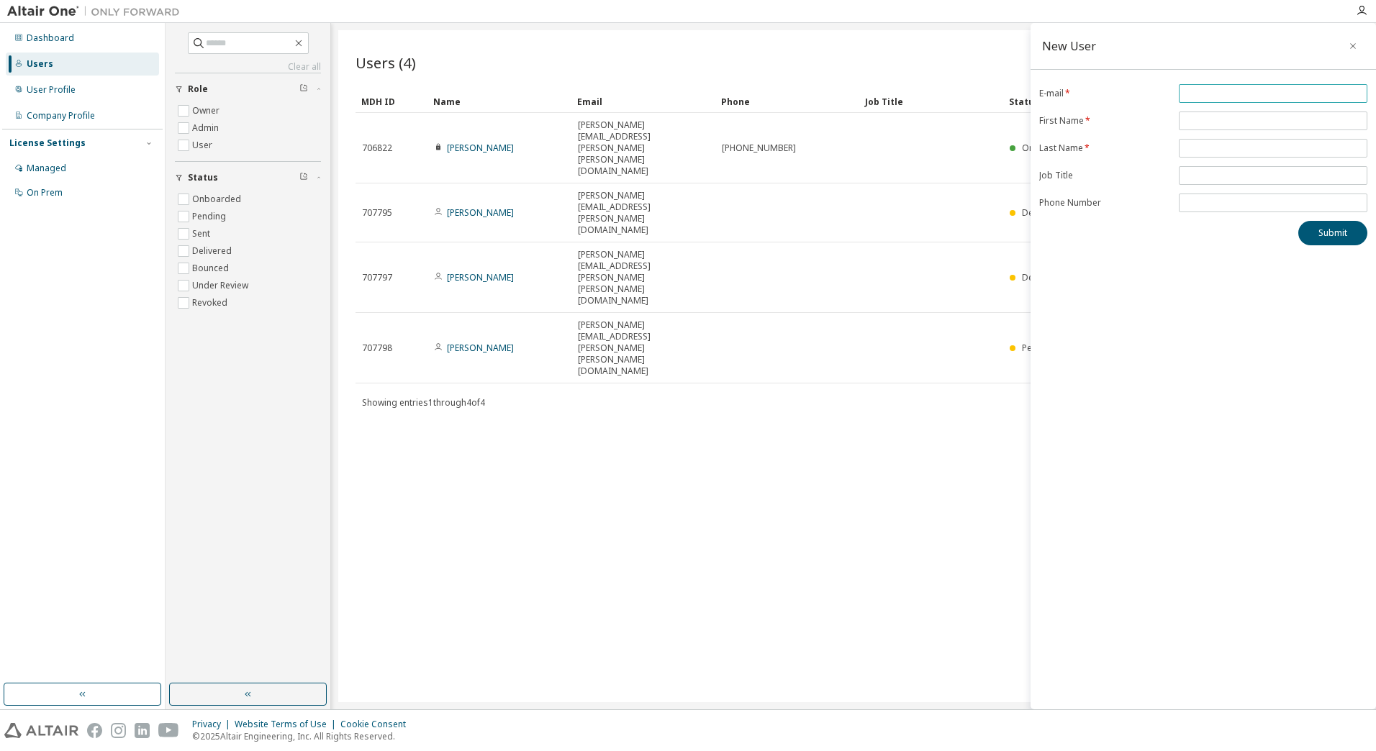
click at [1208, 99] on input "email" at bounding box center [1272, 94] width 181 height 12
paste input "**********"
type input "**********"
click at [1205, 130] on form "**********" at bounding box center [1203, 148] width 328 height 128
click at [1215, 120] on input "text" at bounding box center [1272, 121] width 181 height 12
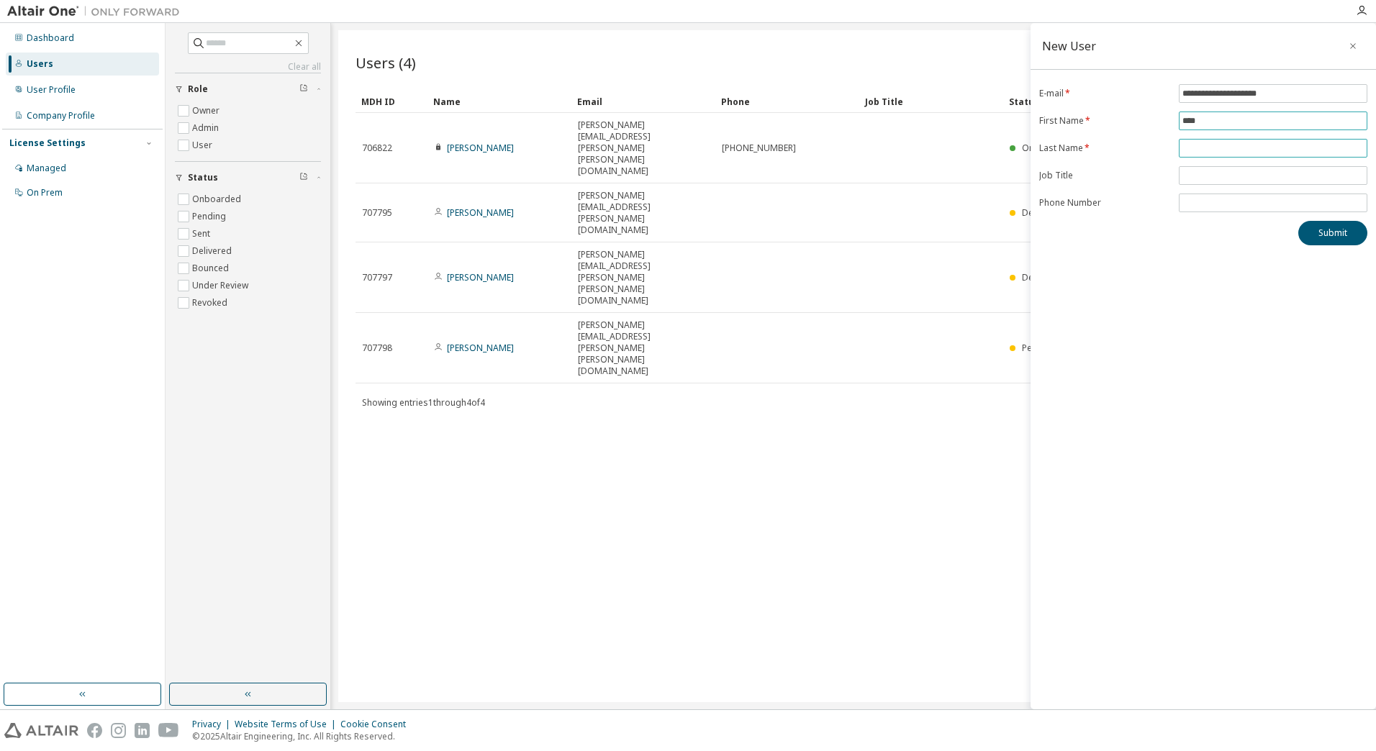
type input "****"
click at [1210, 157] on span at bounding box center [1273, 148] width 189 height 19
click at [1209, 149] on input "text" at bounding box center [1272, 148] width 181 height 12
type input "****"
click at [1328, 242] on button "Submit" at bounding box center [1332, 233] width 69 height 24
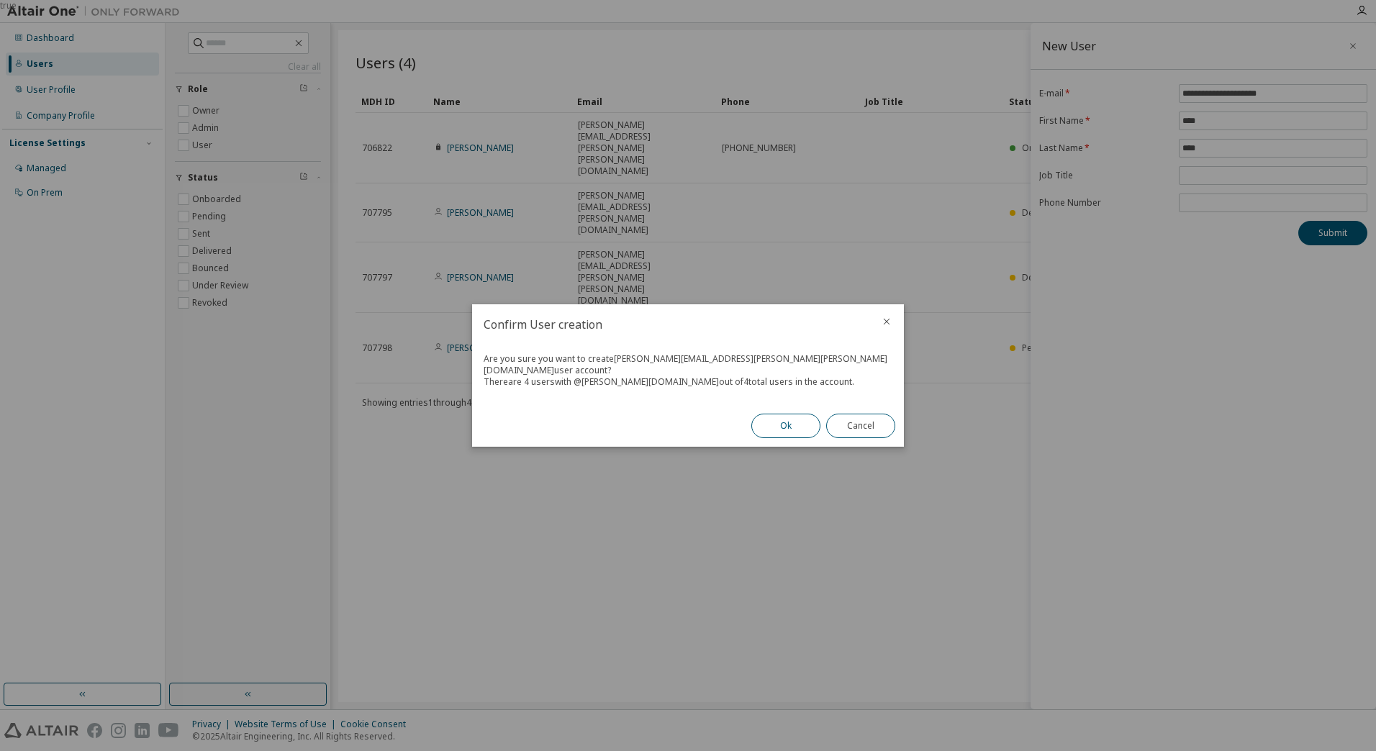
click at [775, 415] on button "Ok" at bounding box center [785, 426] width 69 height 24
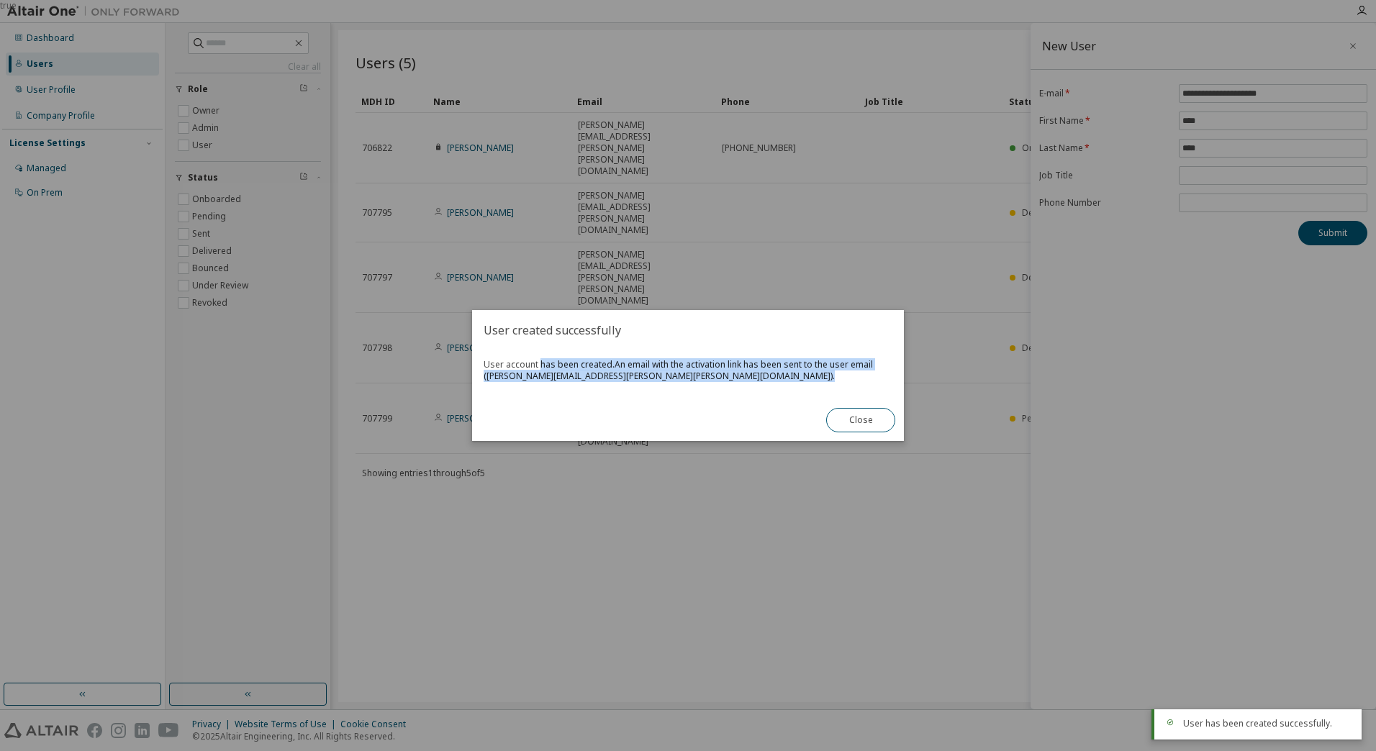
drag, startPoint x: 539, startPoint y: 368, endPoint x: 664, endPoint y: 394, distance: 127.8
click at [664, 394] on div "User account has been created. An email with the activation link has been sent …" at bounding box center [688, 374] width 432 height 49
click at [861, 416] on button "Close" at bounding box center [860, 420] width 69 height 24
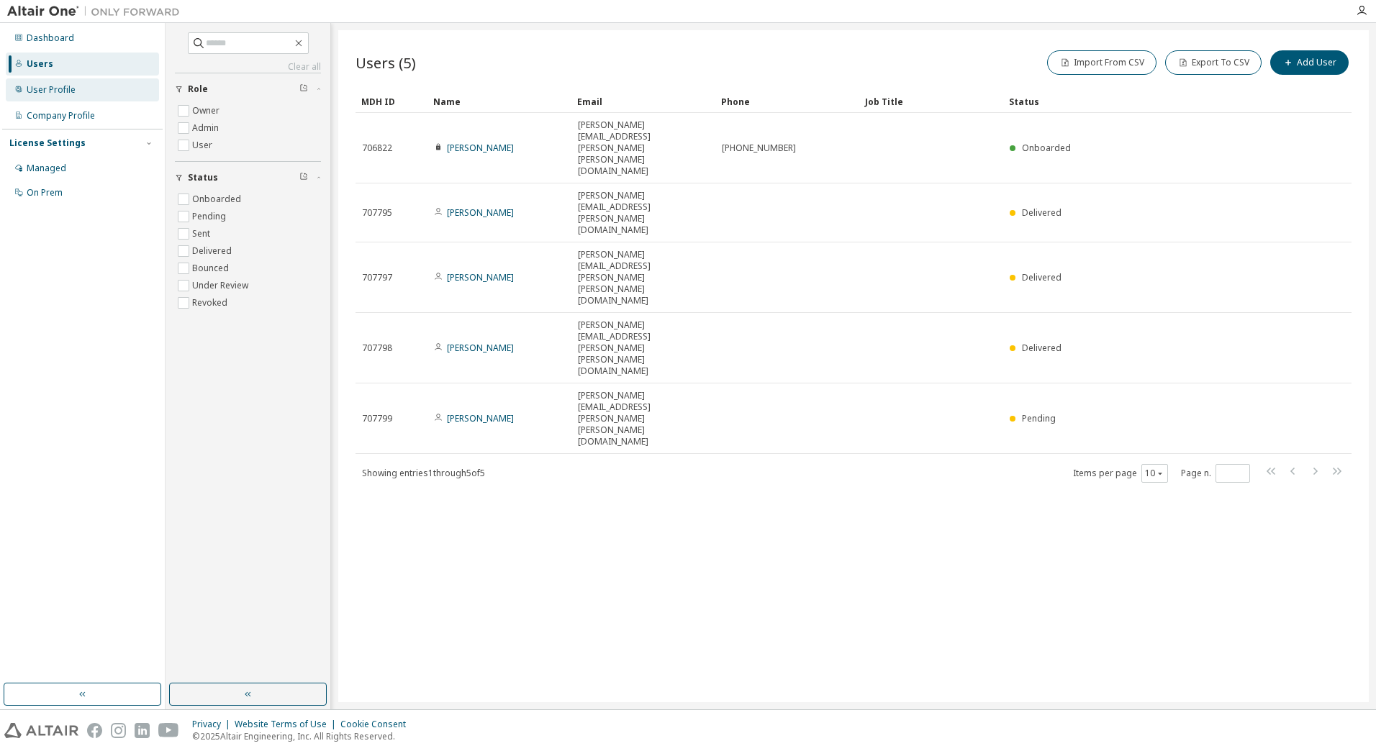
click at [108, 91] on div "User Profile" at bounding box center [82, 89] width 153 height 23
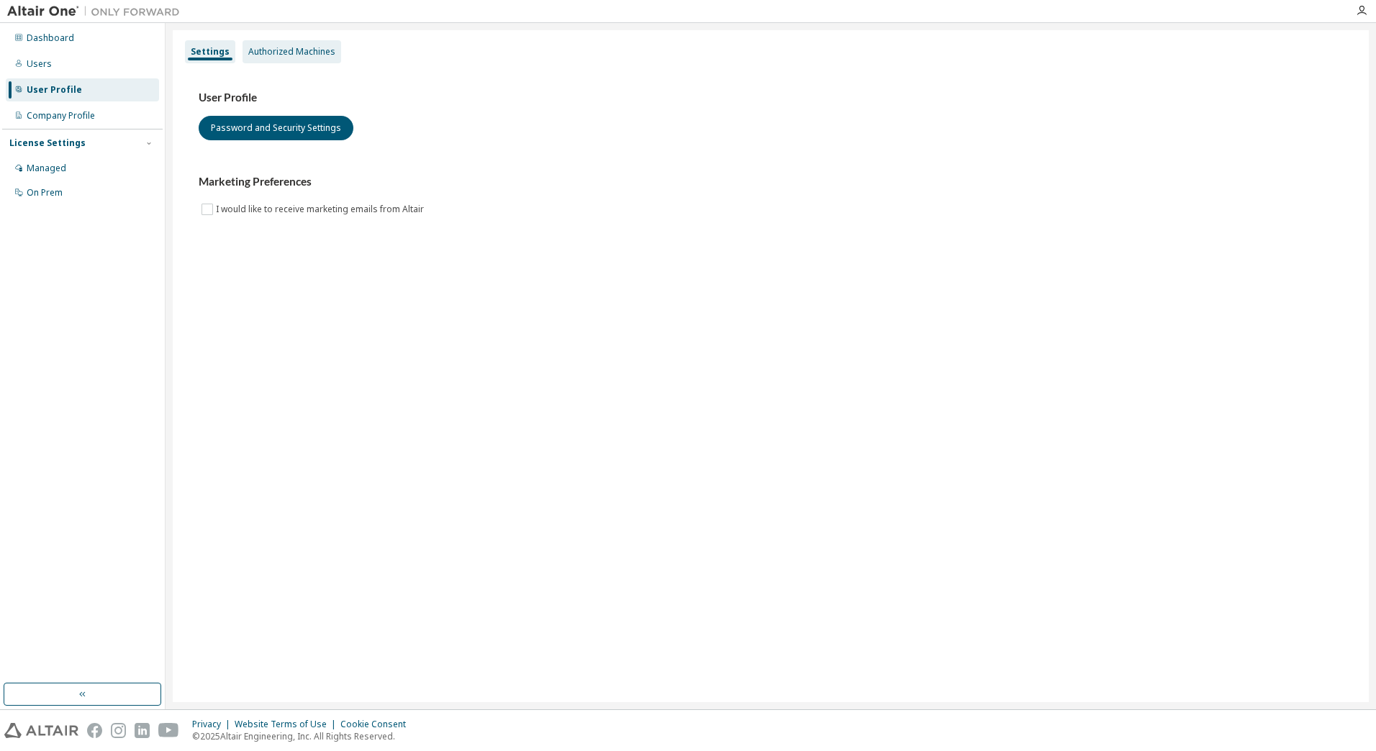
click at [299, 48] on div "Authorized Machines" at bounding box center [291, 52] width 87 height 12
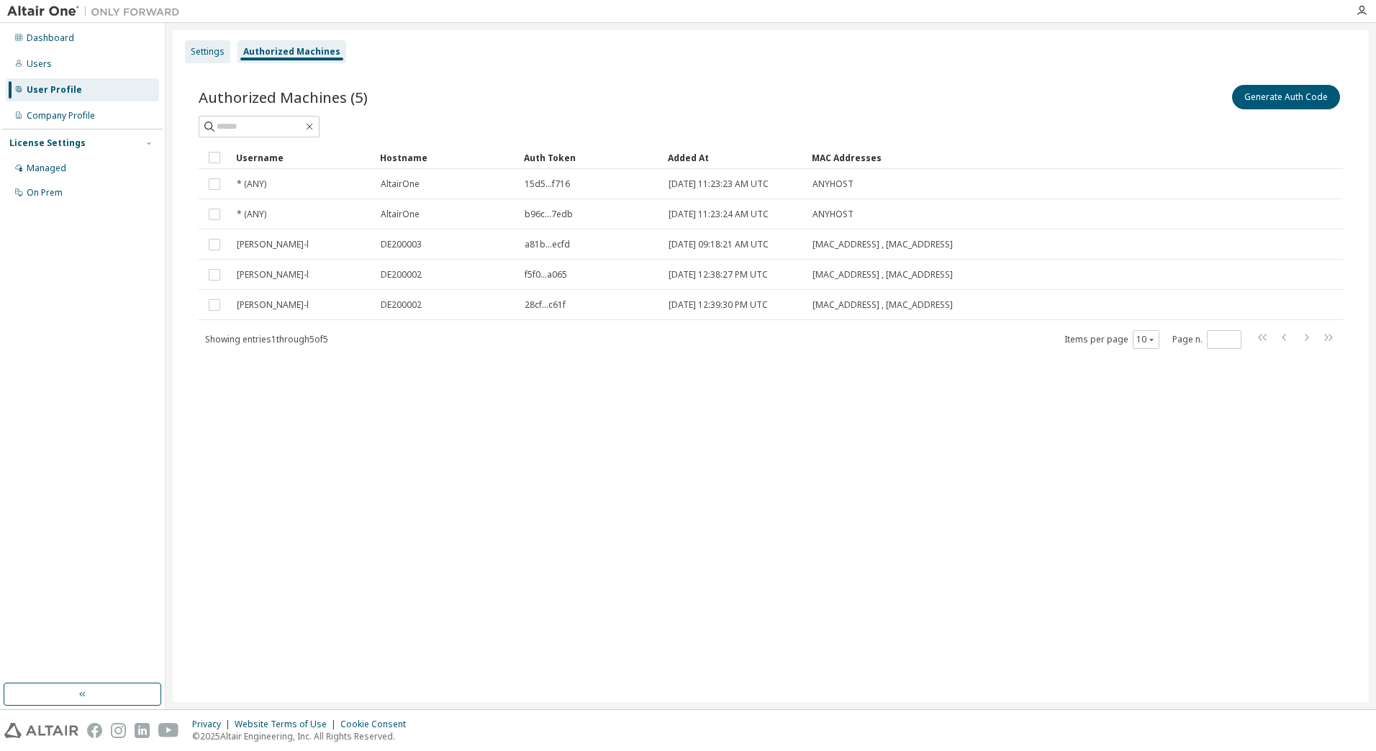
click at [201, 58] on div "Settings" at bounding box center [207, 51] width 45 height 23
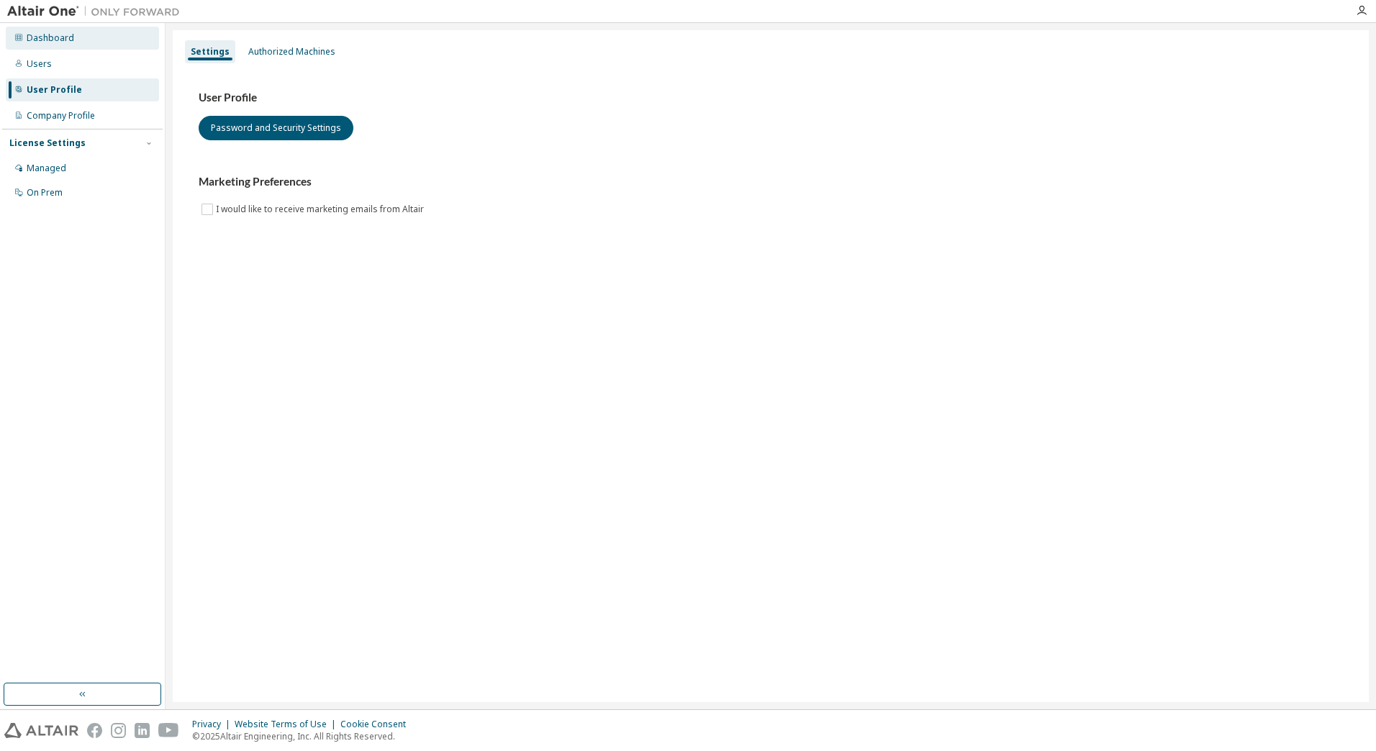
click at [48, 37] on div "Dashboard" at bounding box center [50, 38] width 47 height 12
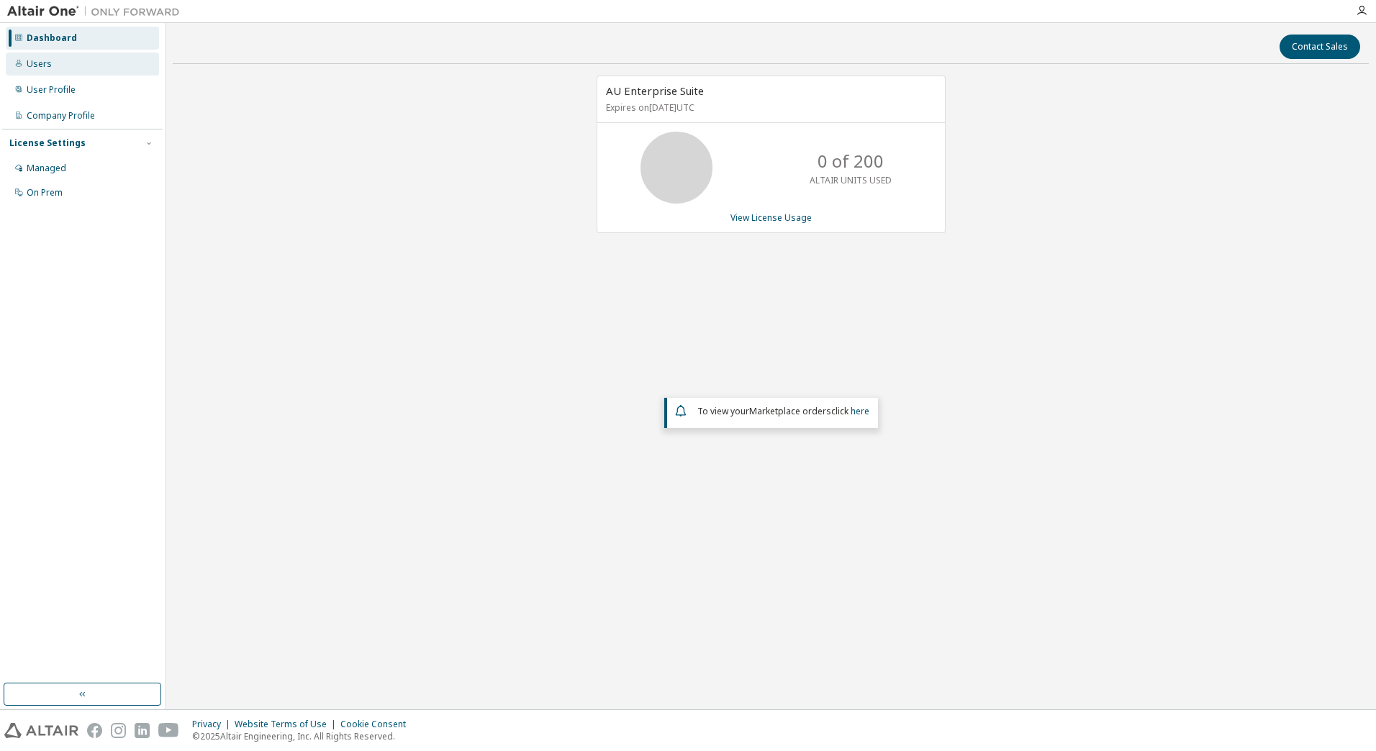
click at [38, 65] on div "Users" at bounding box center [39, 64] width 25 height 12
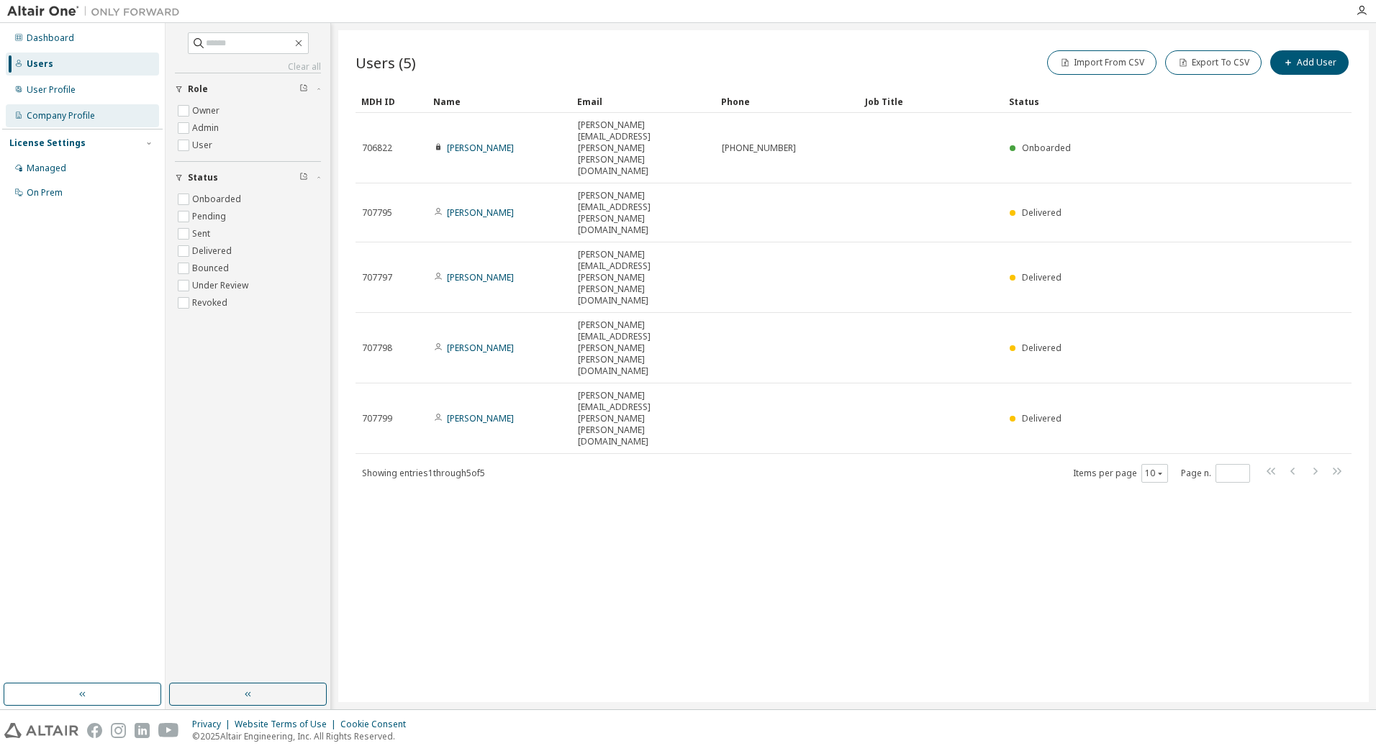
click at [64, 110] on div "Company Profile" at bounding box center [61, 116] width 68 height 12
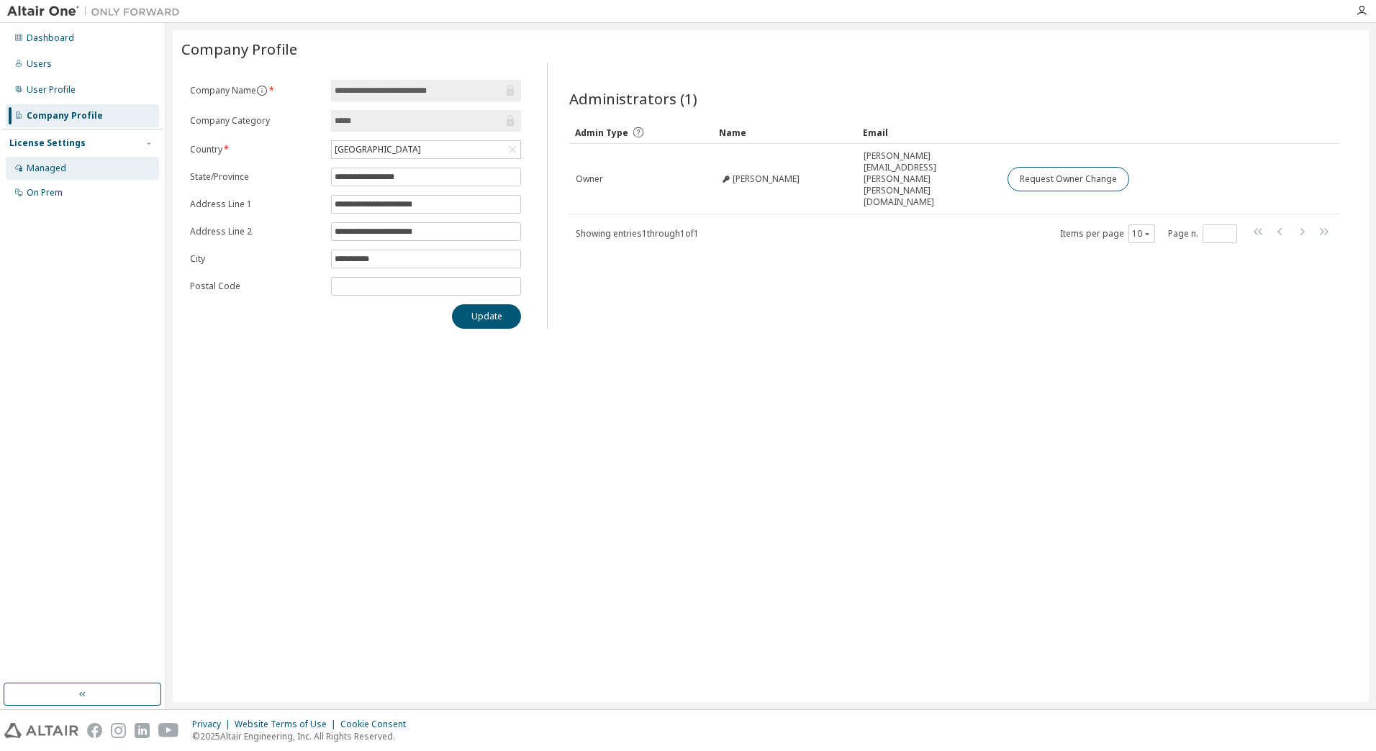
click at [99, 160] on div "Managed" at bounding box center [82, 168] width 153 height 23
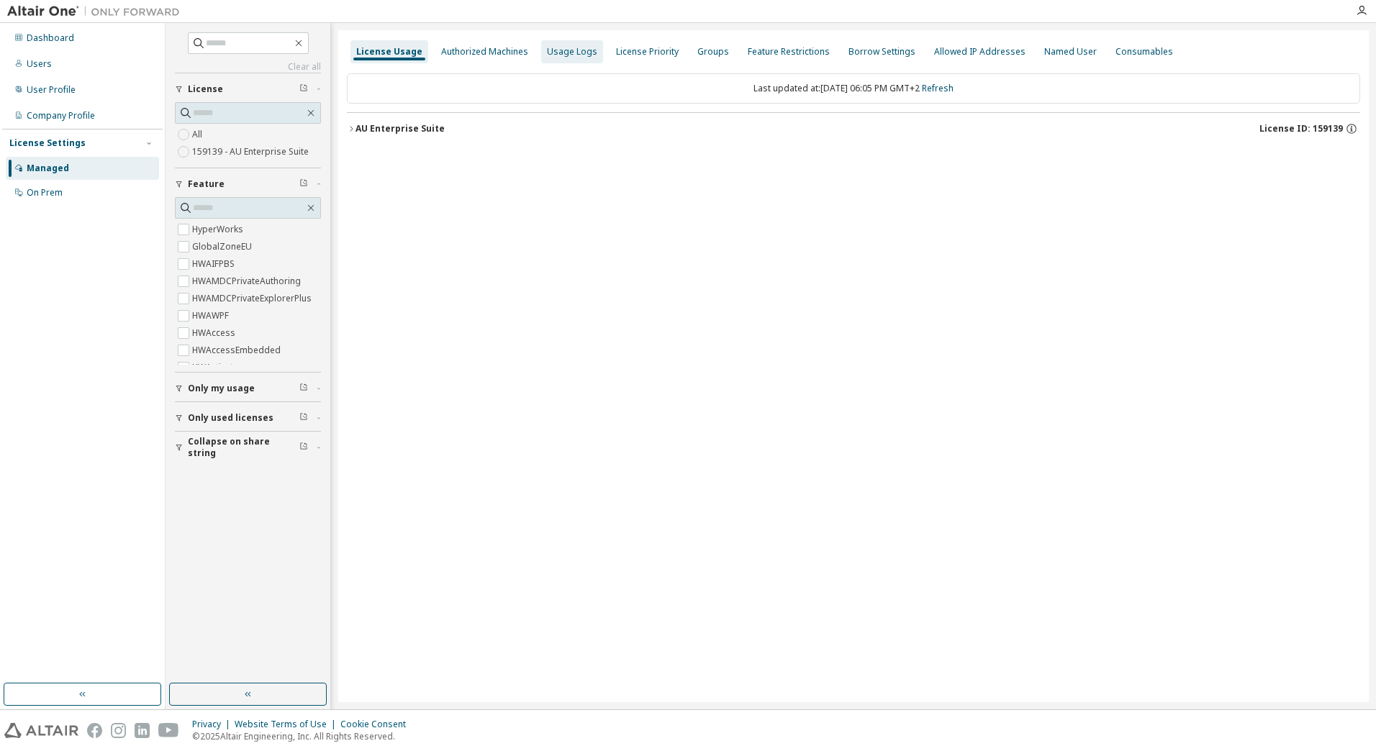
click at [576, 55] on div "Usage Logs" at bounding box center [572, 52] width 50 height 12
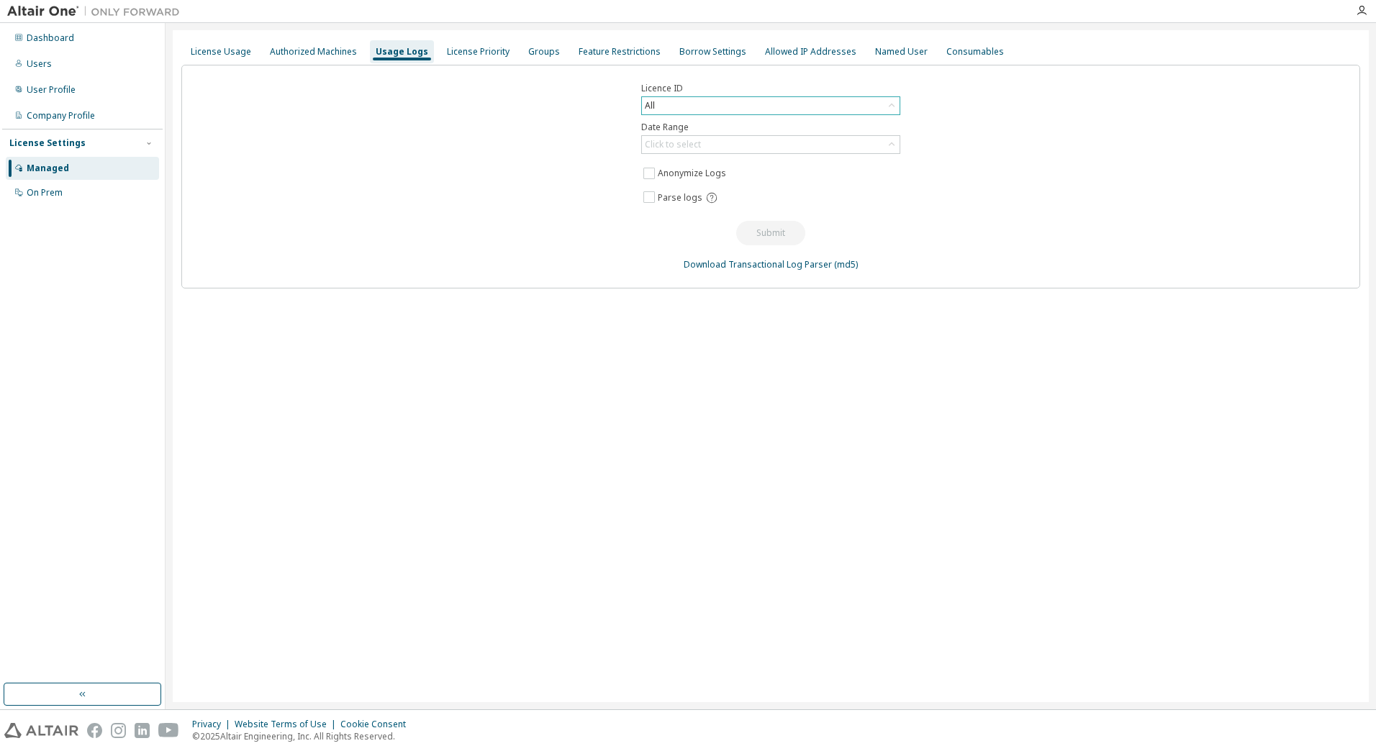
click at [724, 104] on div "All" at bounding box center [771, 105] width 258 height 17
click at [722, 145] on div "Click to select" at bounding box center [771, 144] width 258 height 17
click at [712, 191] on li "Last 30 days" at bounding box center [770, 185] width 255 height 19
click at [786, 229] on button "Submit" at bounding box center [770, 233] width 69 height 24
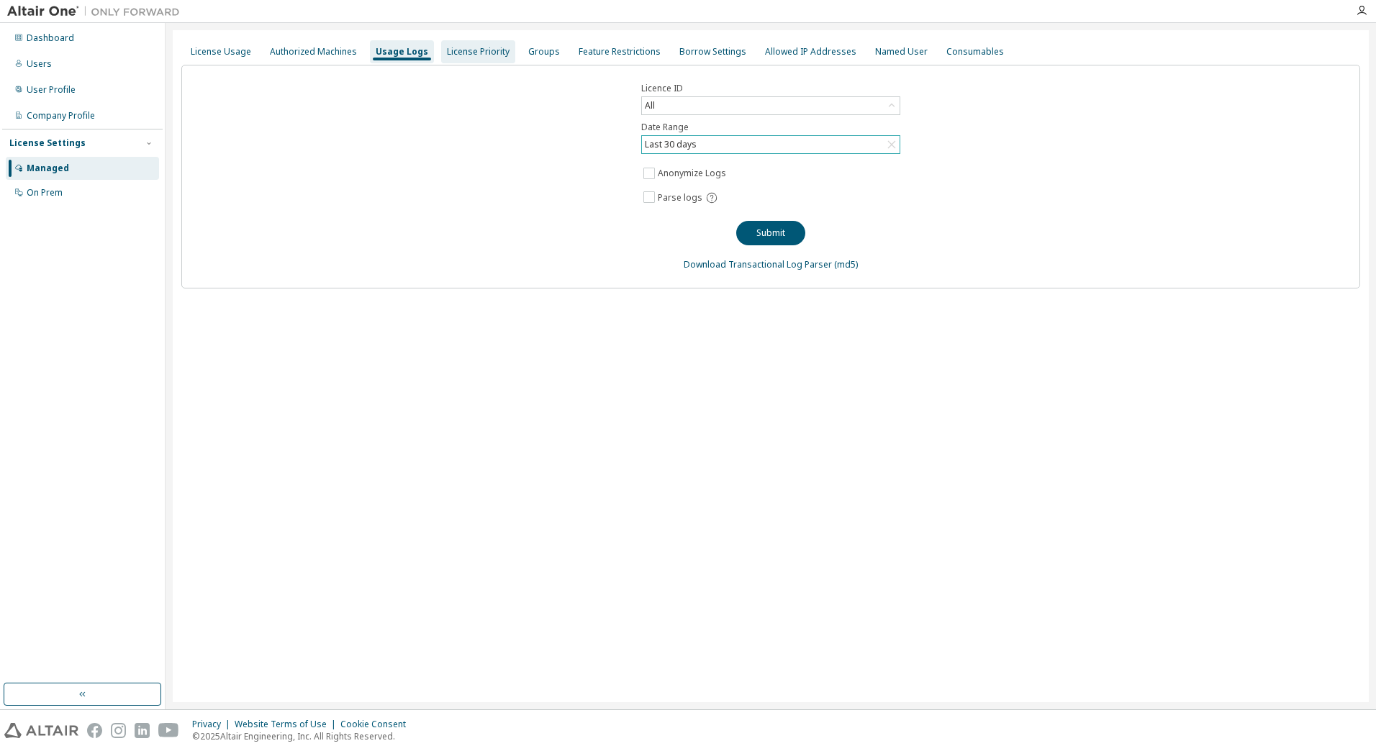
click at [485, 56] on div "License Priority" at bounding box center [478, 52] width 63 height 12
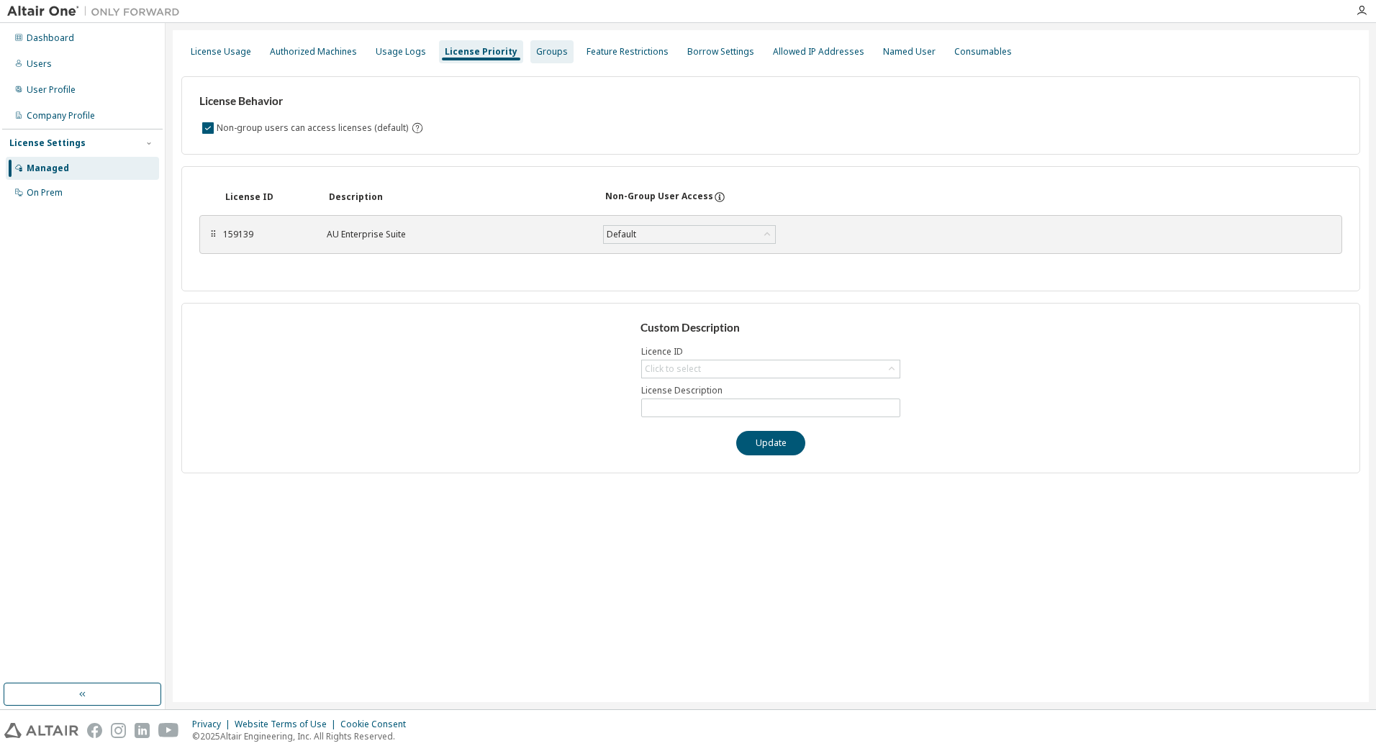
click at [544, 62] on div "Groups" at bounding box center [551, 51] width 43 height 23
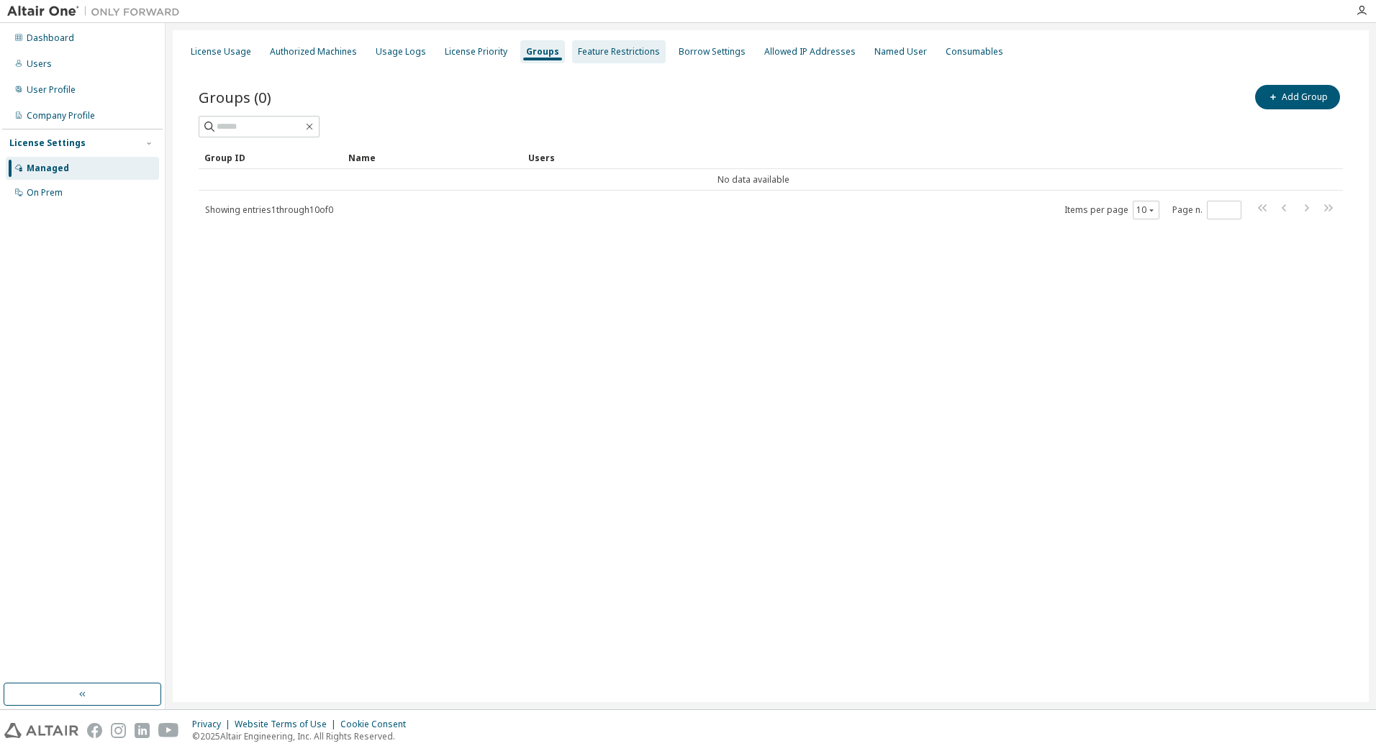
click at [613, 60] on div "Feature Restrictions" at bounding box center [619, 51] width 94 height 23
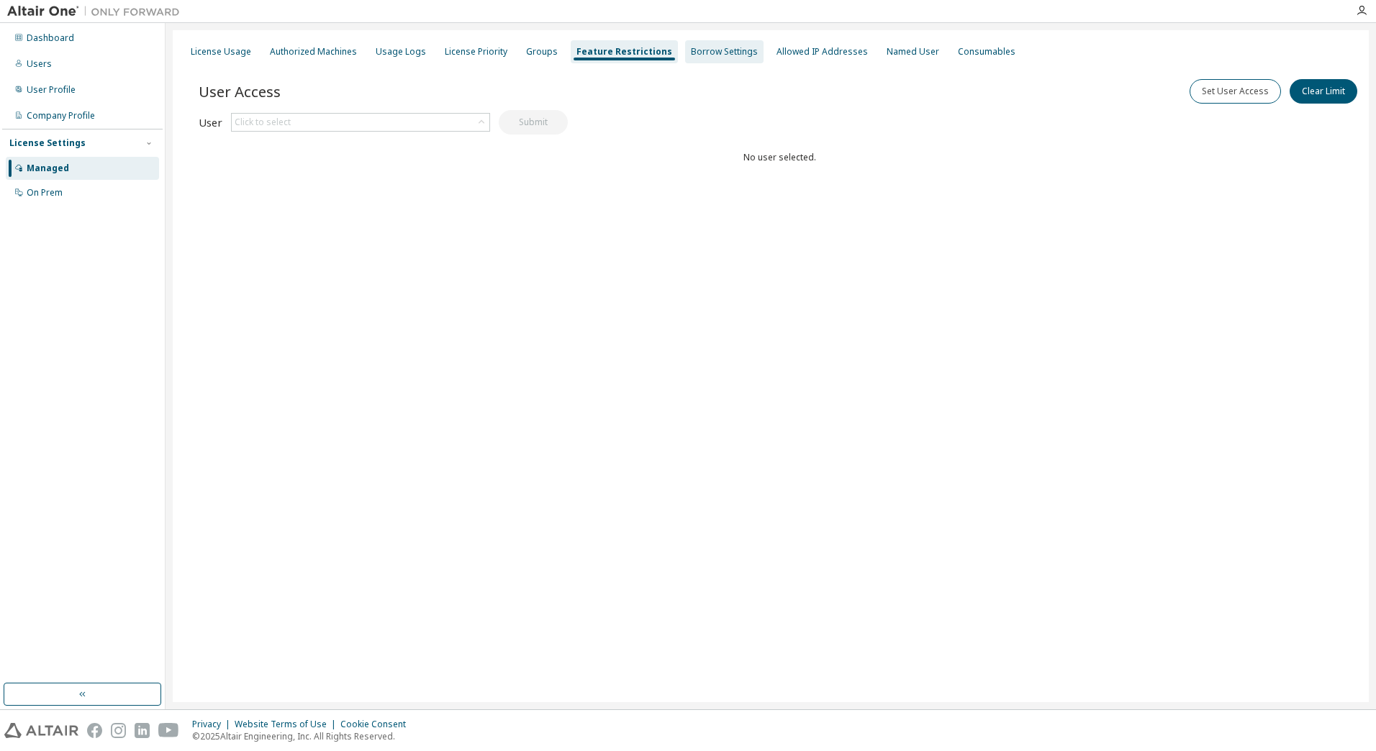
click at [714, 46] on div "Borrow Settings" at bounding box center [724, 52] width 67 height 12
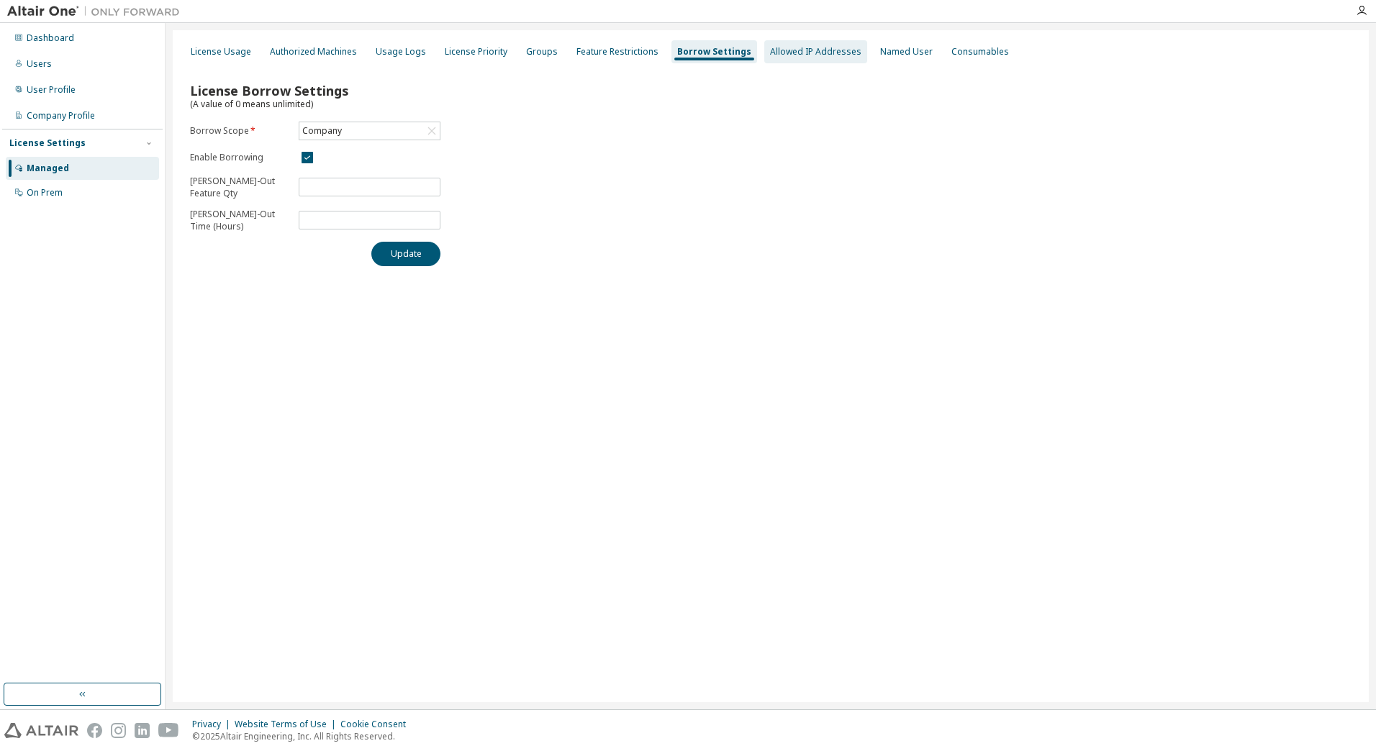
click at [784, 49] on div "Allowed IP Addresses" at bounding box center [815, 52] width 91 height 12
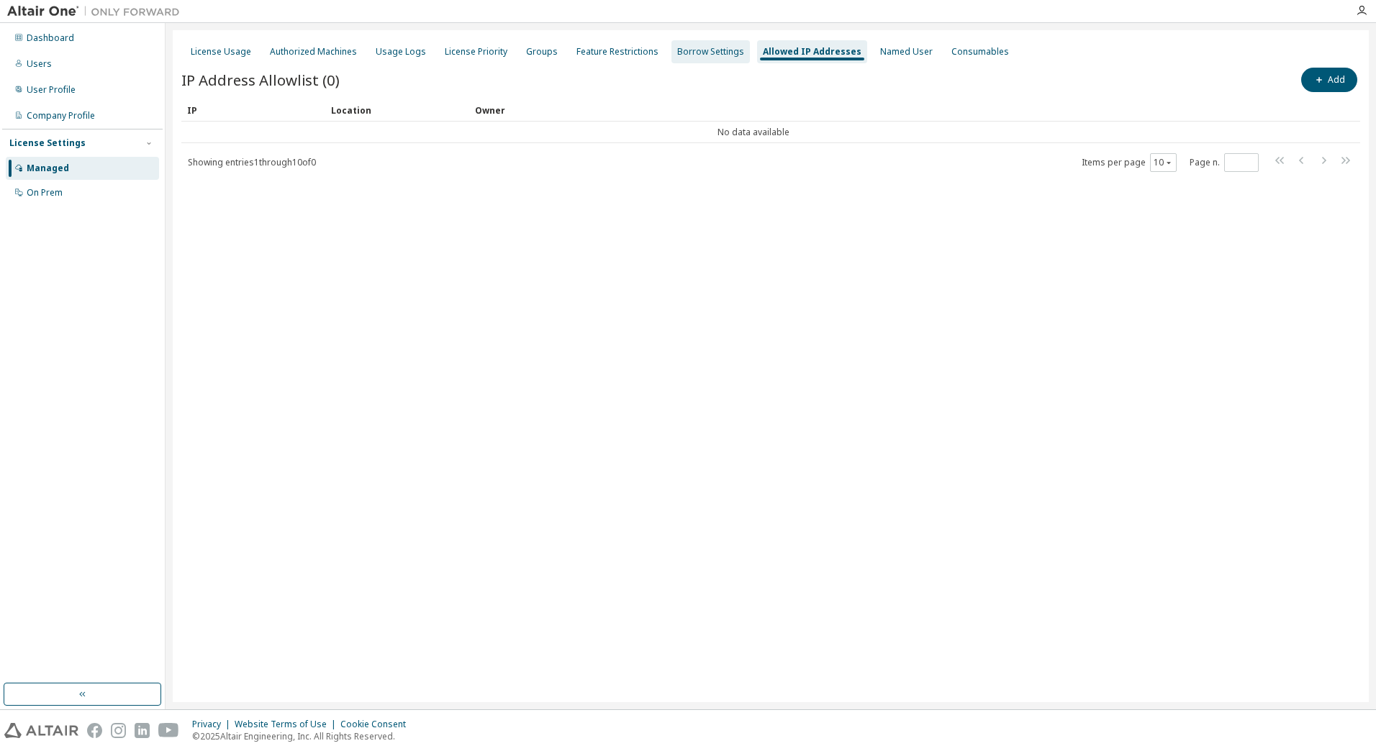
click at [705, 43] on div "Borrow Settings" at bounding box center [710, 51] width 78 height 23
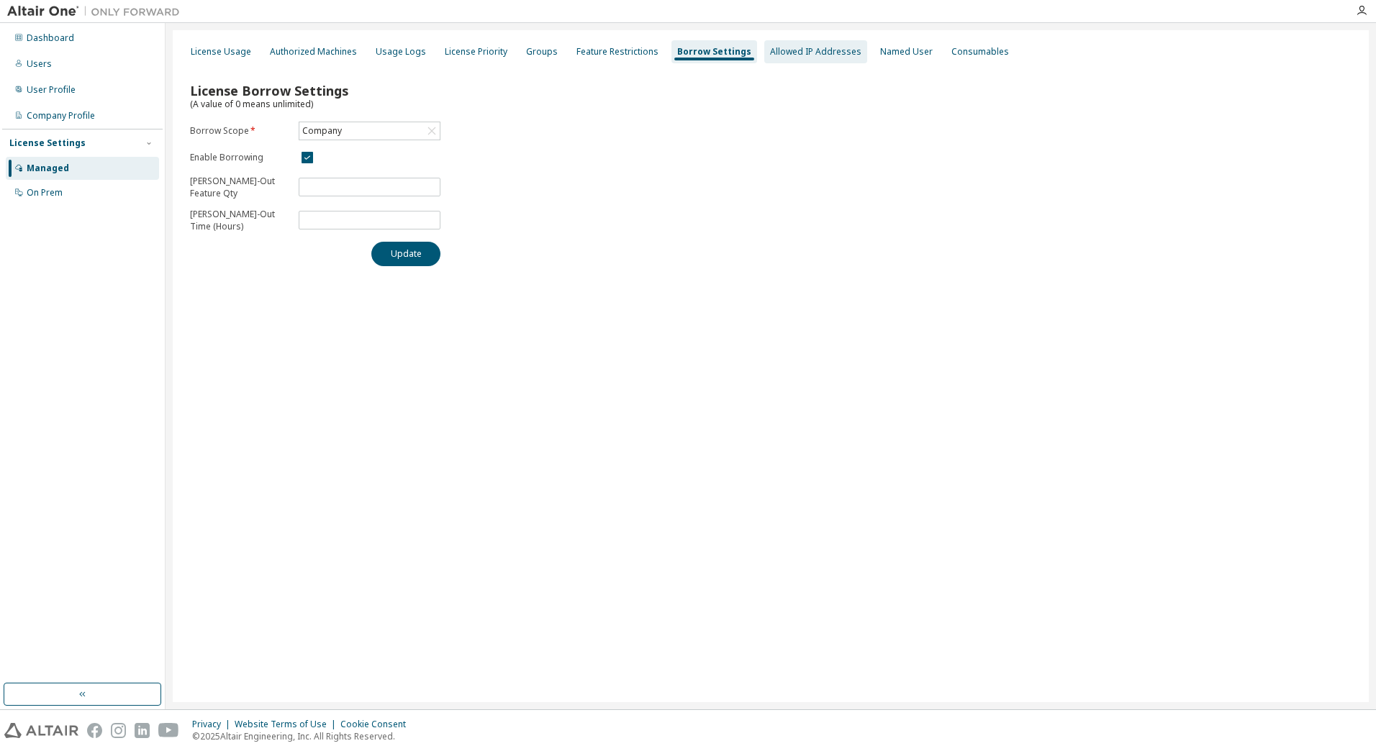
click at [774, 47] on div "Allowed IP Addresses" at bounding box center [815, 52] width 91 height 12
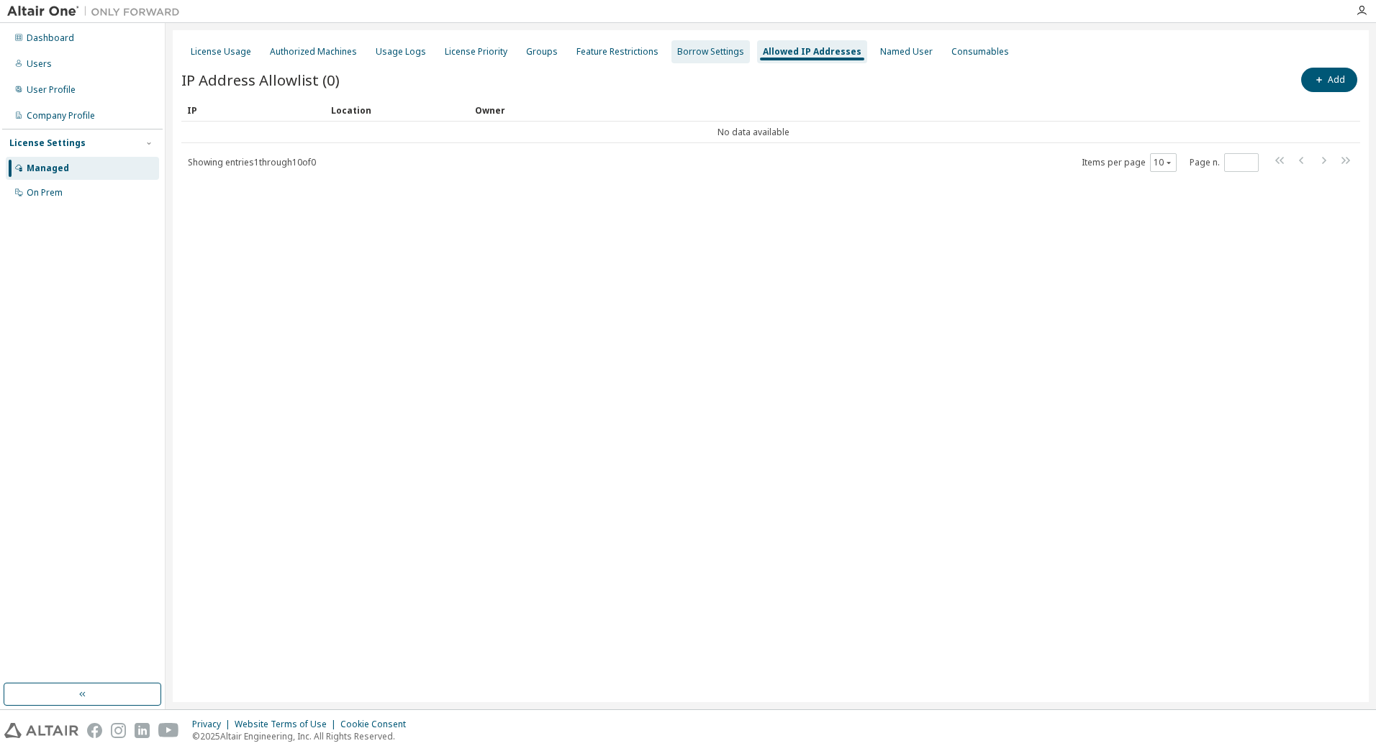
click at [682, 49] on div "Borrow Settings" at bounding box center [710, 52] width 67 height 12
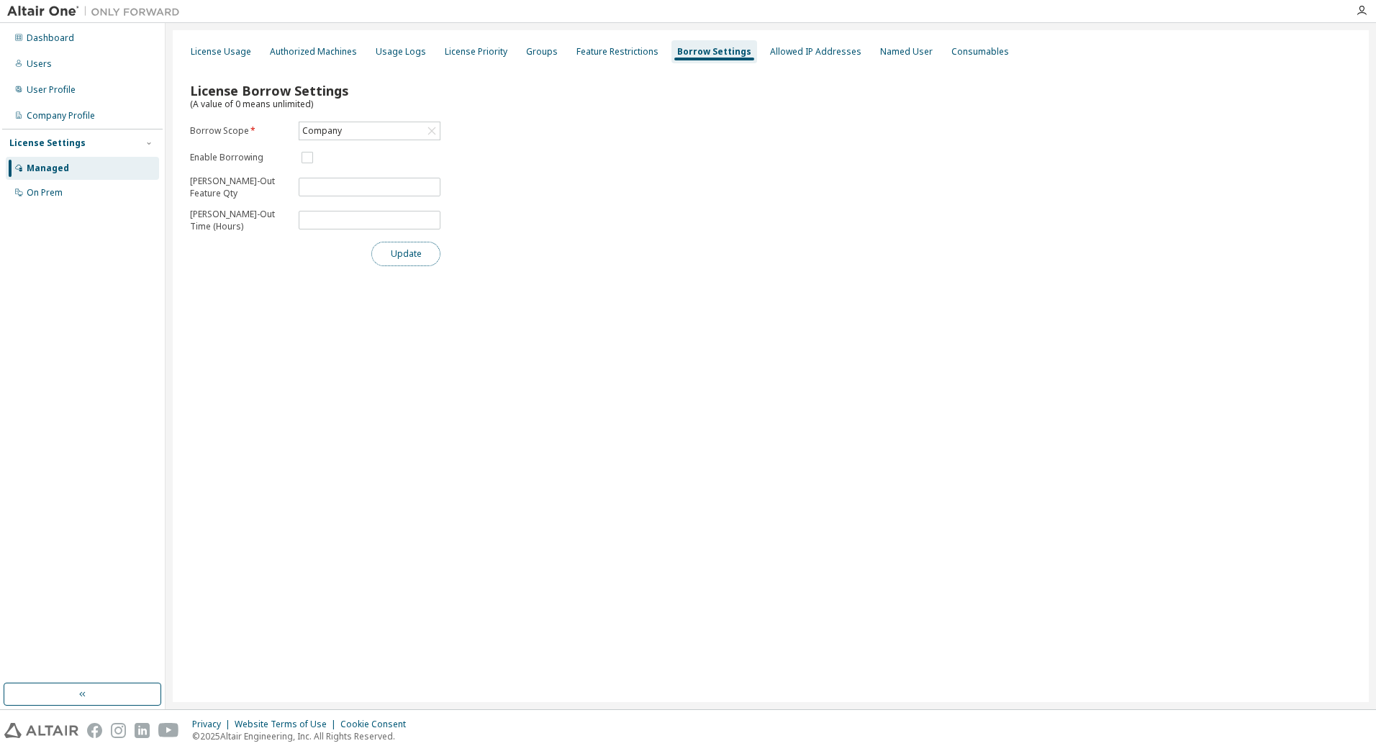
click at [432, 243] on button "Update" at bounding box center [405, 254] width 69 height 24
click at [829, 50] on div "Allowed IP Addresses" at bounding box center [815, 52] width 91 height 12
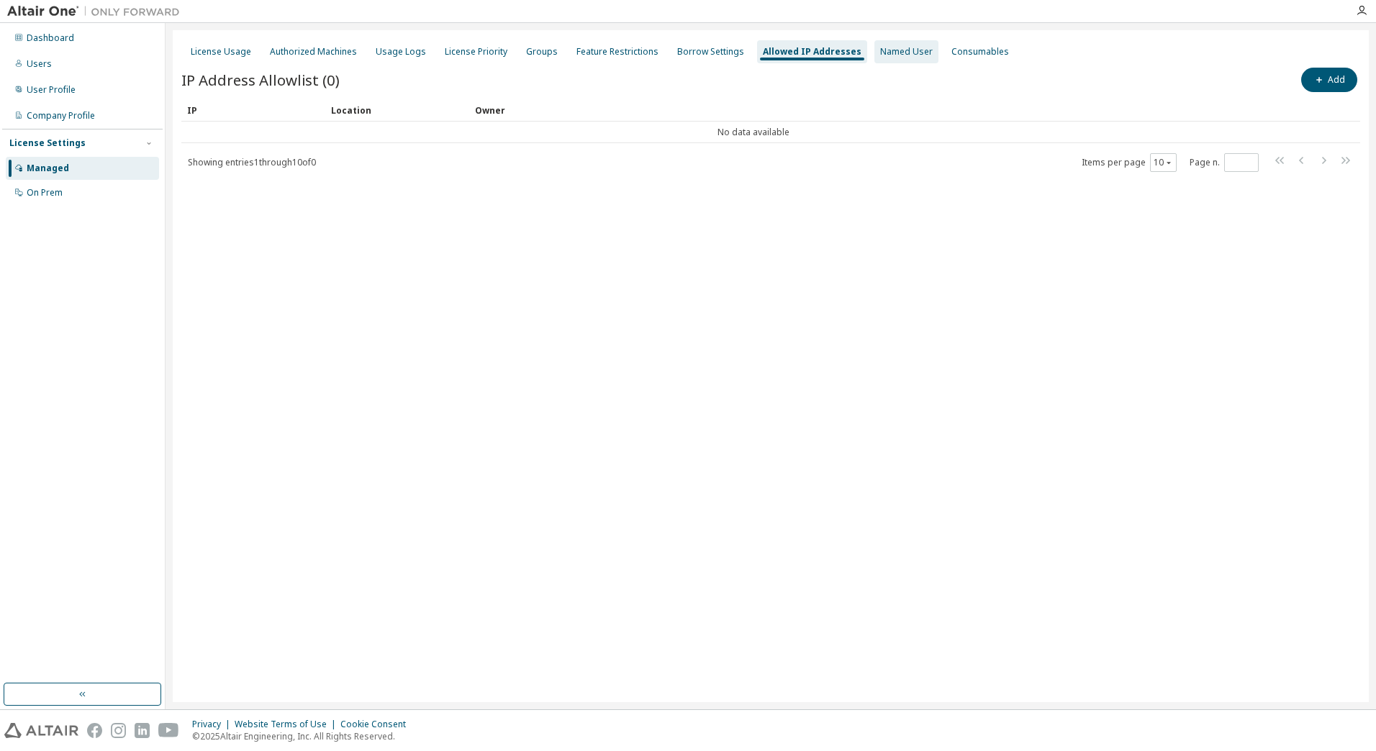
click at [894, 60] on div "Named User" at bounding box center [906, 51] width 64 height 23
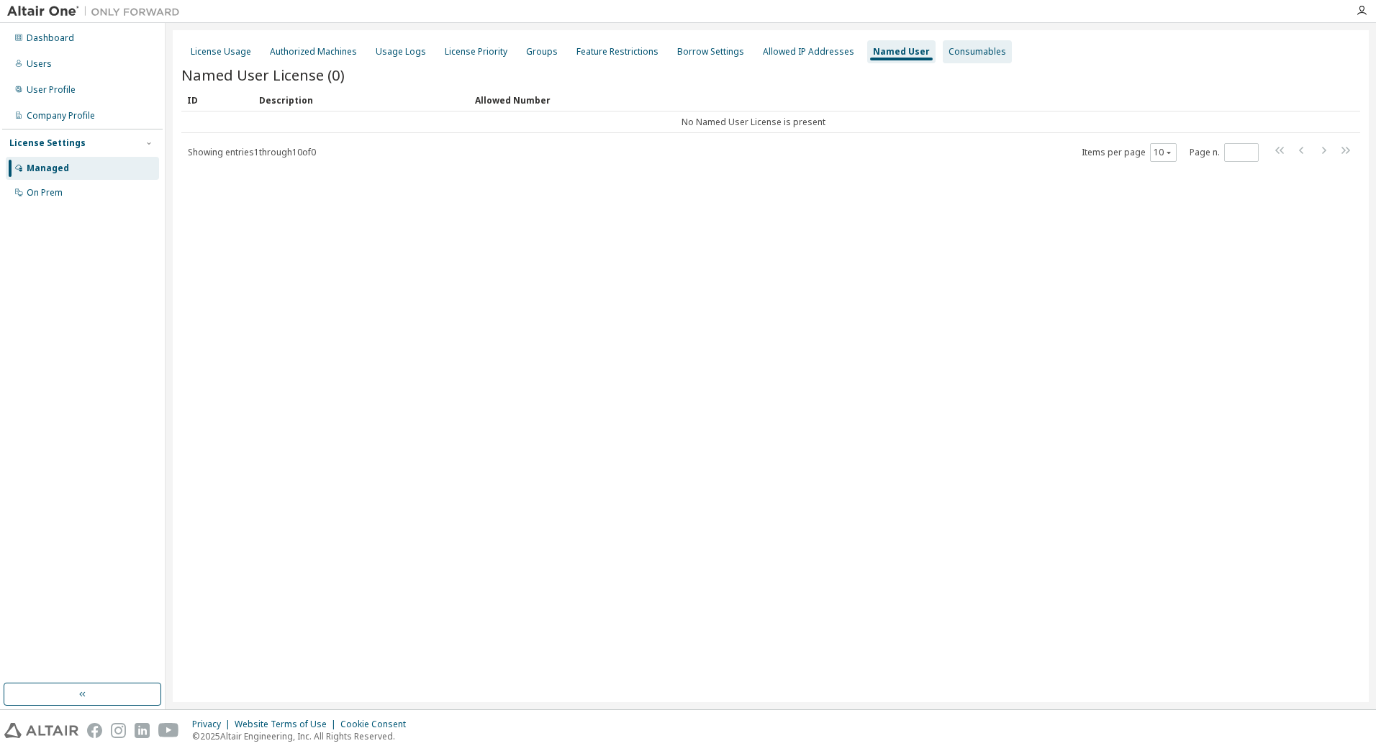
click at [953, 52] on div "Consumables" at bounding box center [977, 52] width 58 height 12
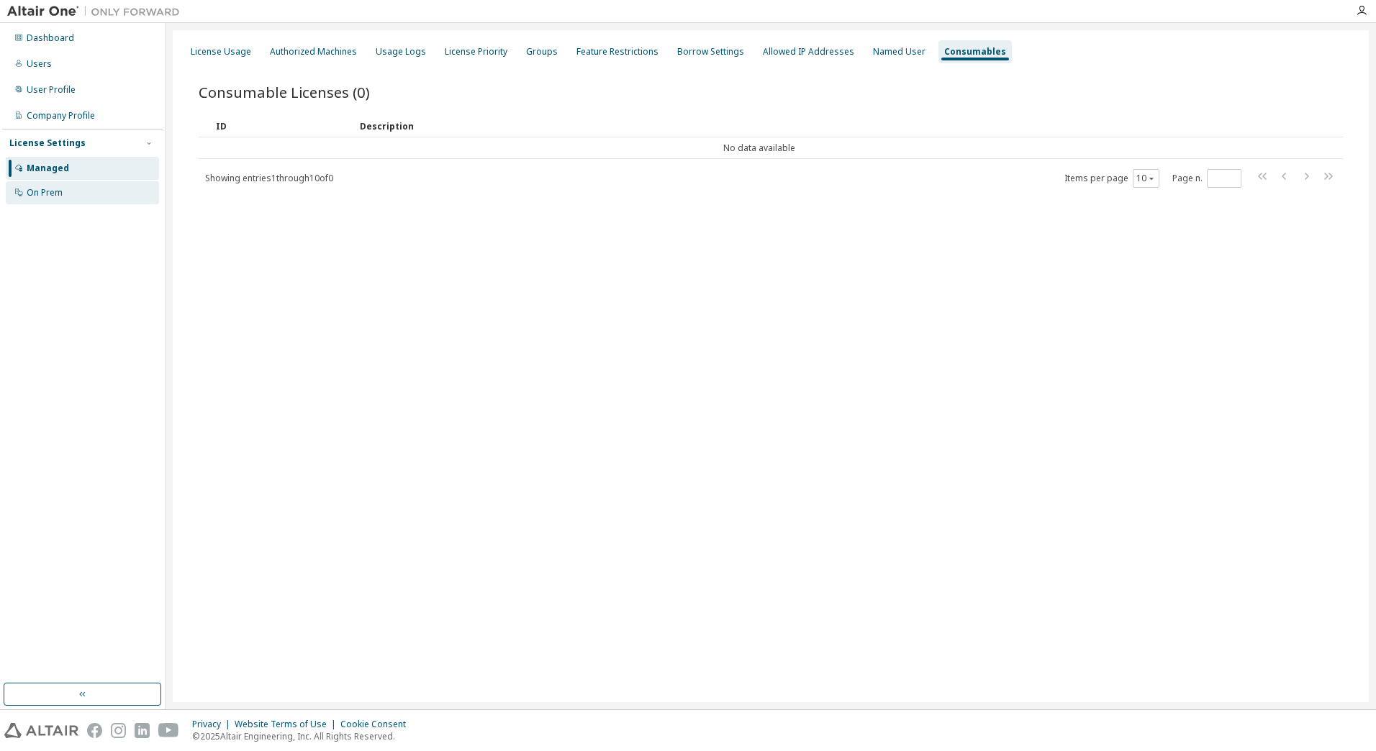
click at [63, 189] on div "On Prem" at bounding box center [82, 192] width 153 height 23
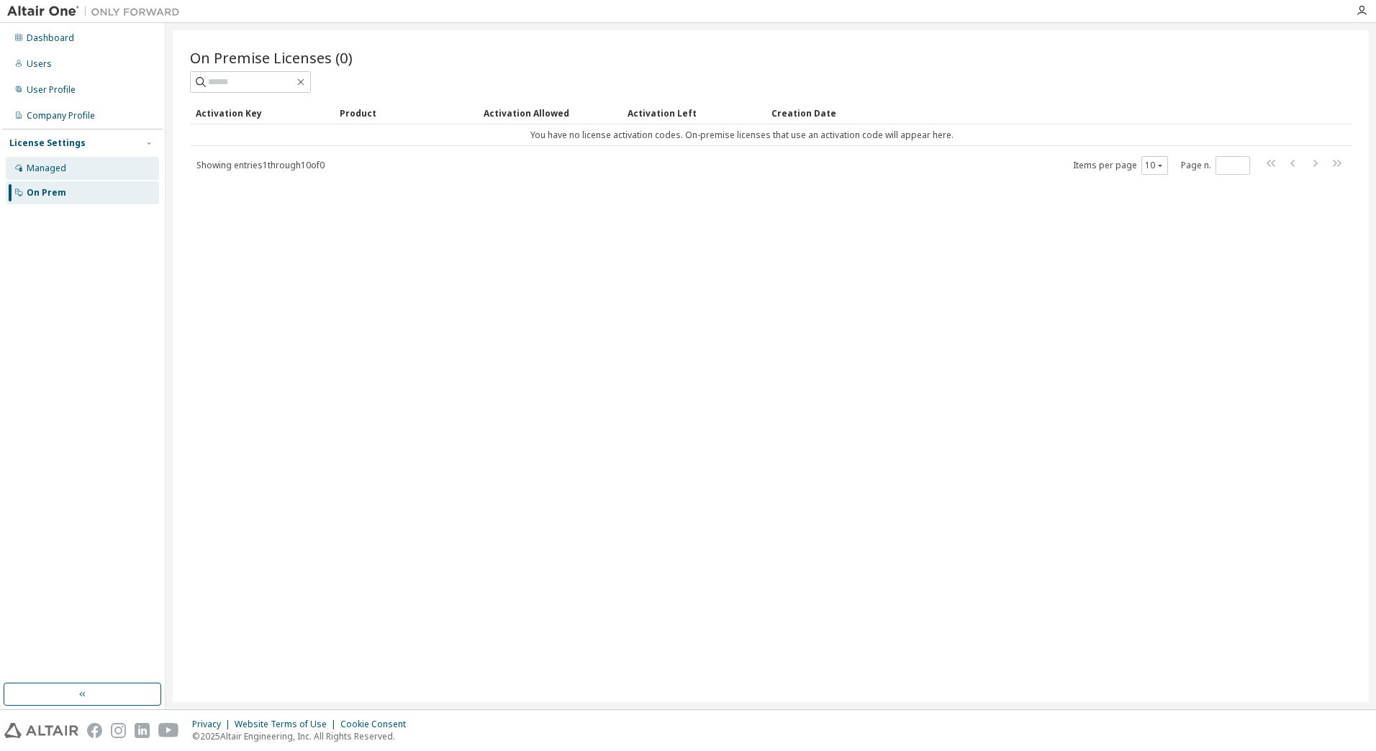
click at [82, 170] on div "Managed" at bounding box center [82, 168] width 153 height 23
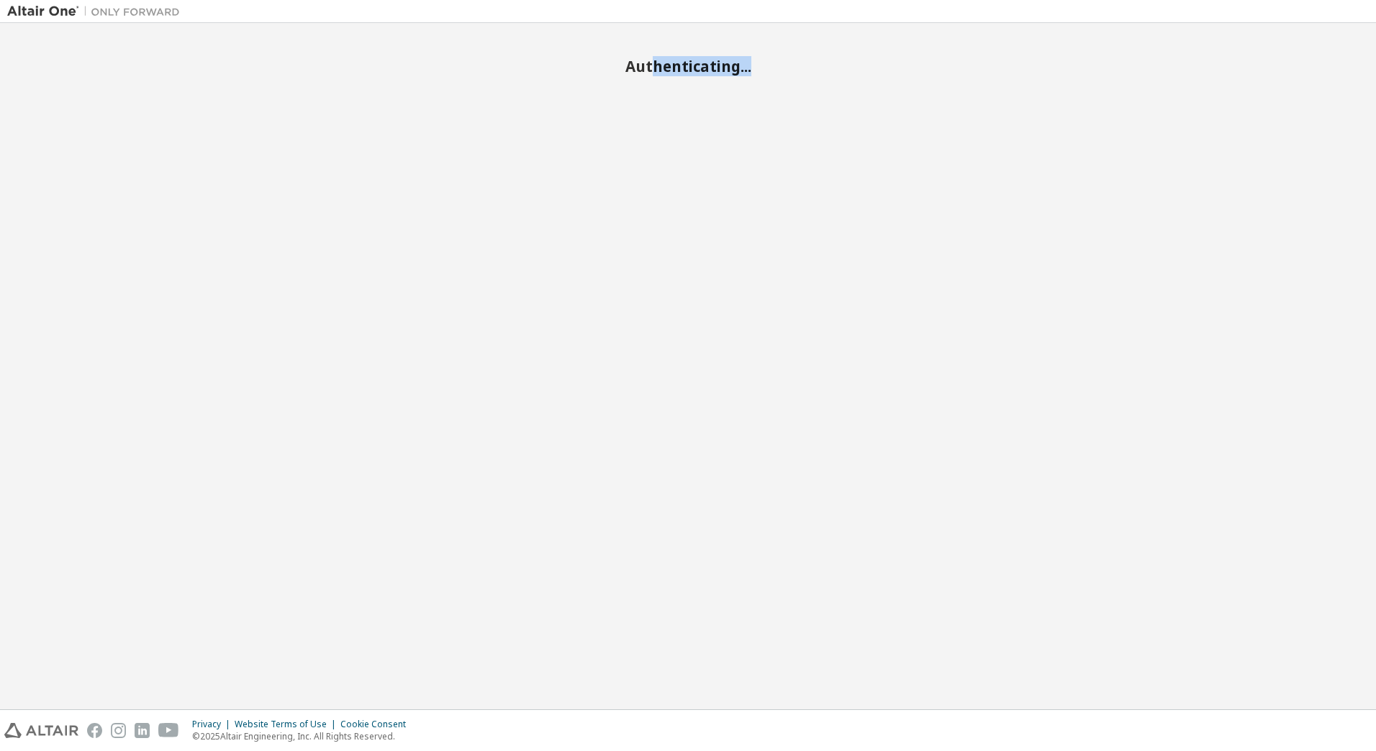
drag, startPoint x: 654, startPoint y: 63, endPoint x: 776, endPoint y: 74, distance: 122.1
click at [776, 74] on h2 "Authenticating..." at bounding box center [687, 66] width 1361 height 19
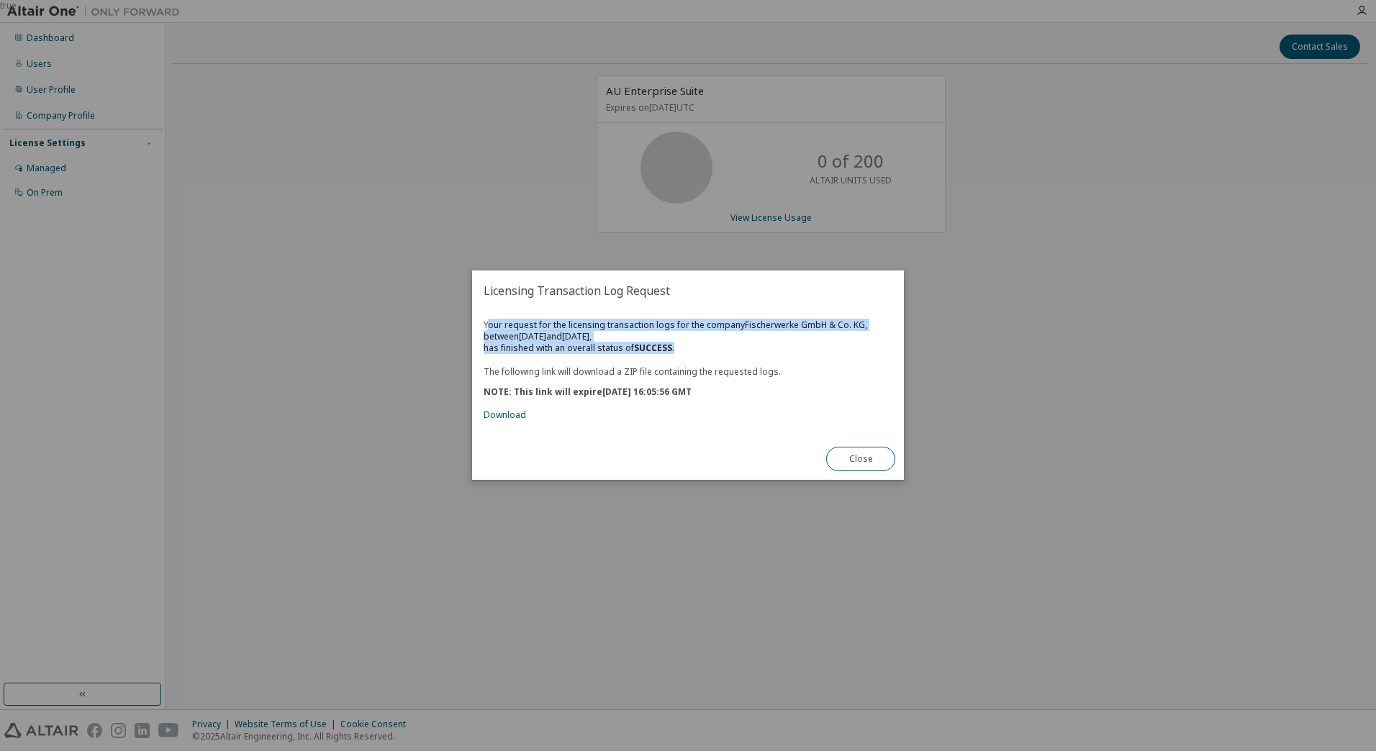
drag, startPoint x: 488, startPoint y: 325, endPoint x: 699, endPoint y: 347, distance: 212.6
click at [699, 347] on div "Your request for the licensing transaction logs for the company Fischerwerke Gm…" at bounding box center [688, 369] width 409 height 101
click at [494, 417] on link "Download" at bounding box center [505, 415] width 42 height 12
click at [877, 444] on div "Close" at bounding box center [860, 460] width 86 height 42
click at [867, 461] on button "Close" at bounding box center [860, 460] width 69 height 24
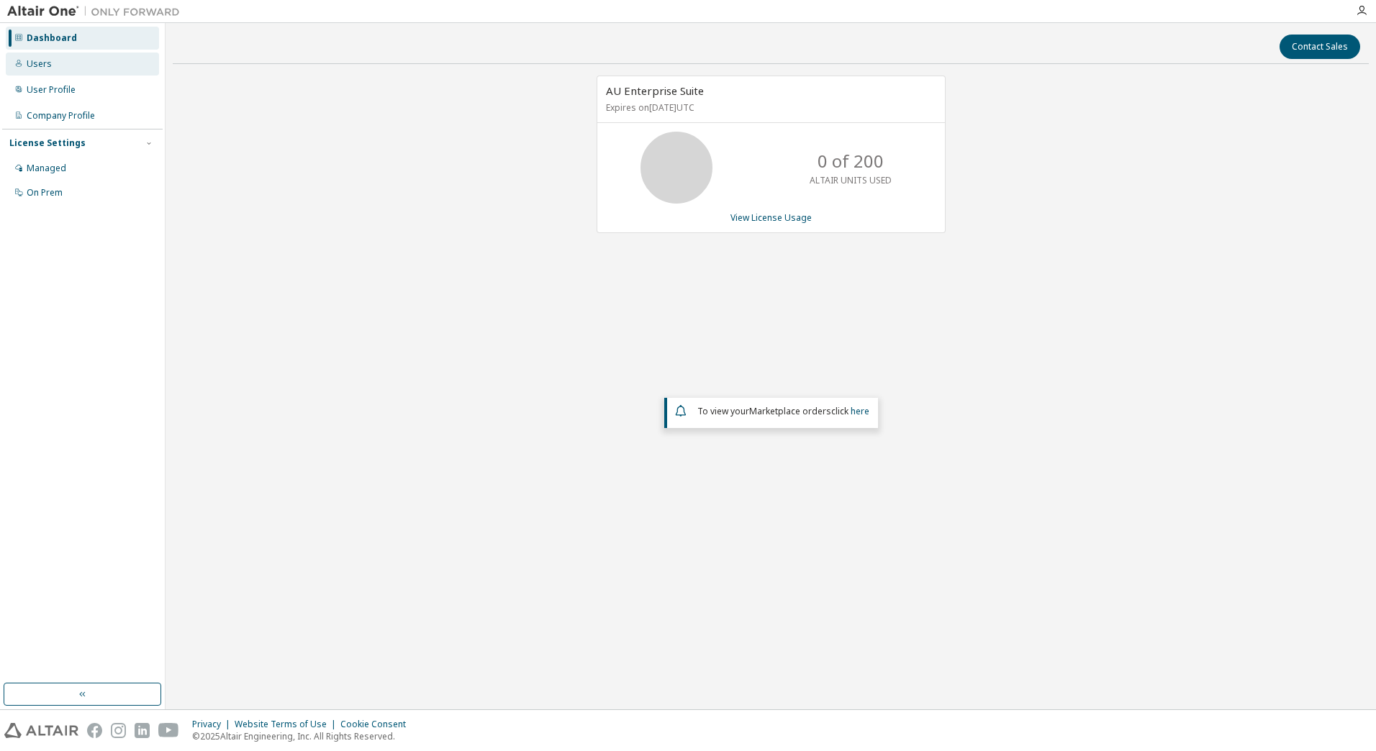
click at [61, 71] on div "Users" at bounding box center [82, 64] width 153 height 23
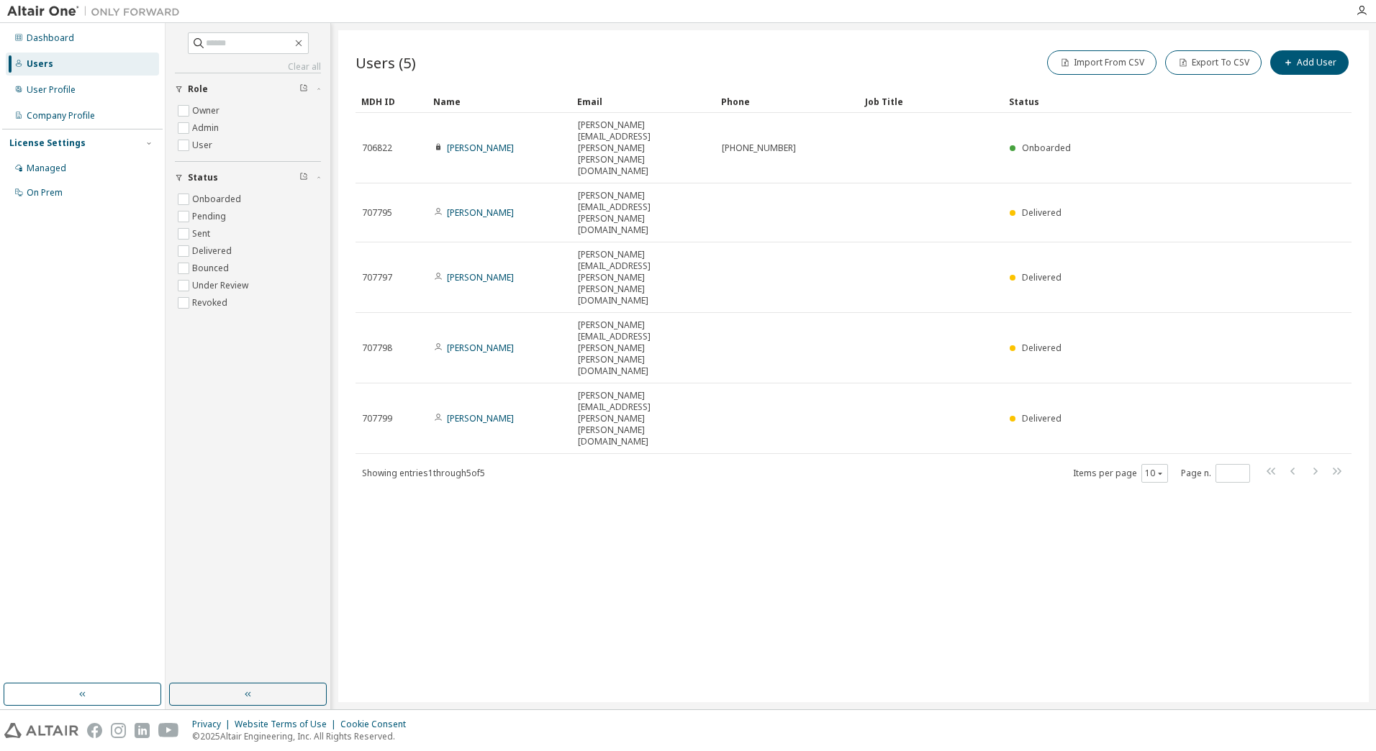
drag, startPoint x: 904, startPoint y: 466, endPoint x: 686, endPoint y: 314, distance: 266.7
click at [686, 314] on div "Users (5) Import From CSV Export To CSV Add User Clear Load Save Save As Field …" at bounding box center [853, 366] width 1030 height 672
click at [778, 380] on div "Users (5) Import From CSV Export To CSV Add User Clear Load Save Save As Field …" at bounding box center [853, 366] width 1030 height 672
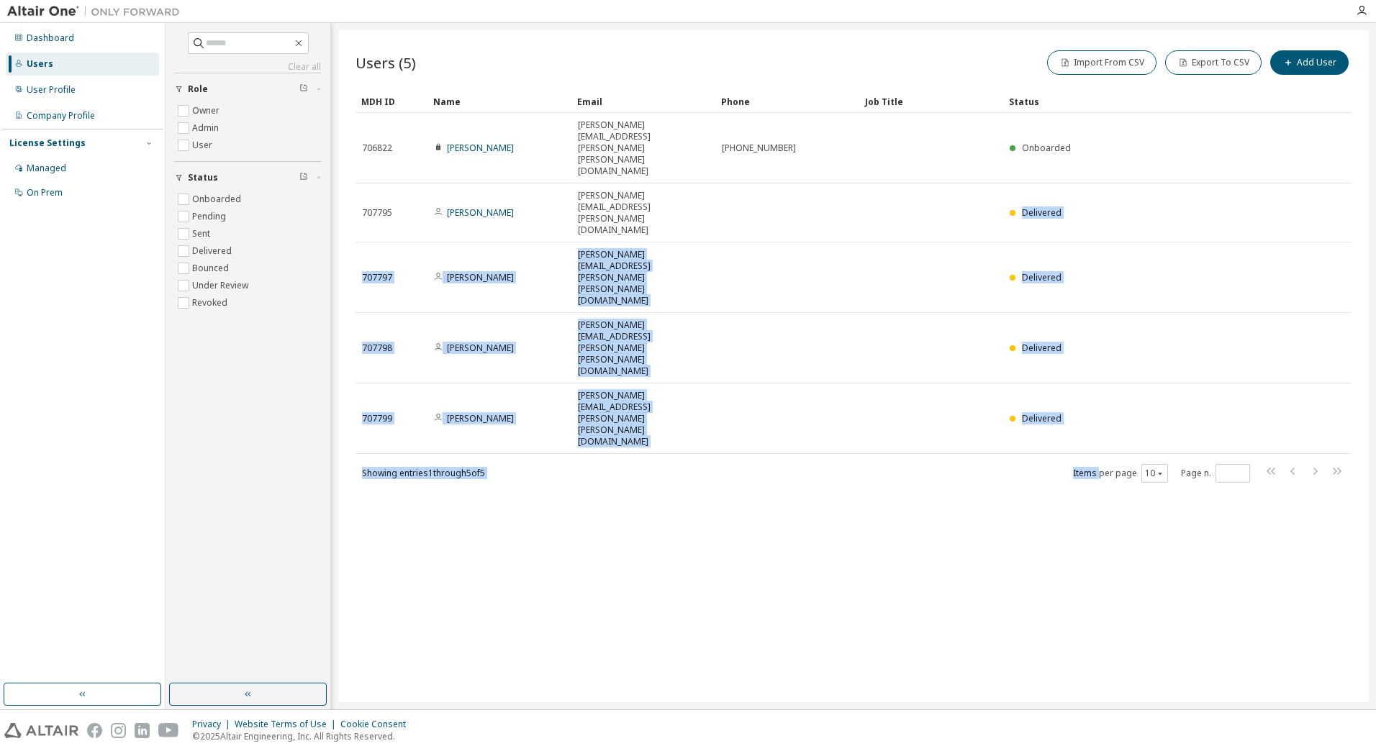
drag, startPoint x: 1022, startPoint y: 151, endPoint x: 1100, endPoint y: 240, distance: 118.3
click at [1100, 240] on div "MDH ID Name Email Phone Job Title Status 706822 [PERSON_NAME] [PERSON_NAME][EMA…" at bounding box center [853, 287] width 996 height 394
